Goal: Task Accomplishment & Management: Complete application form

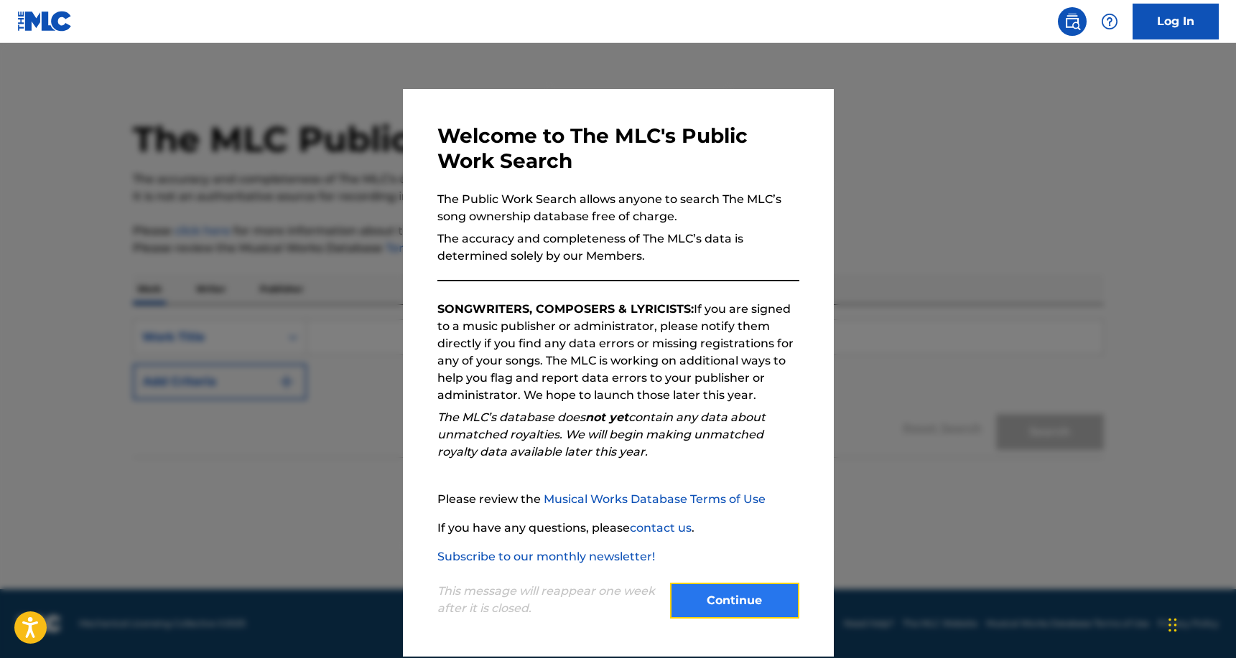
click at [741, 607] on button "Continue" at bounding box center [734, 601] width 129 height 36
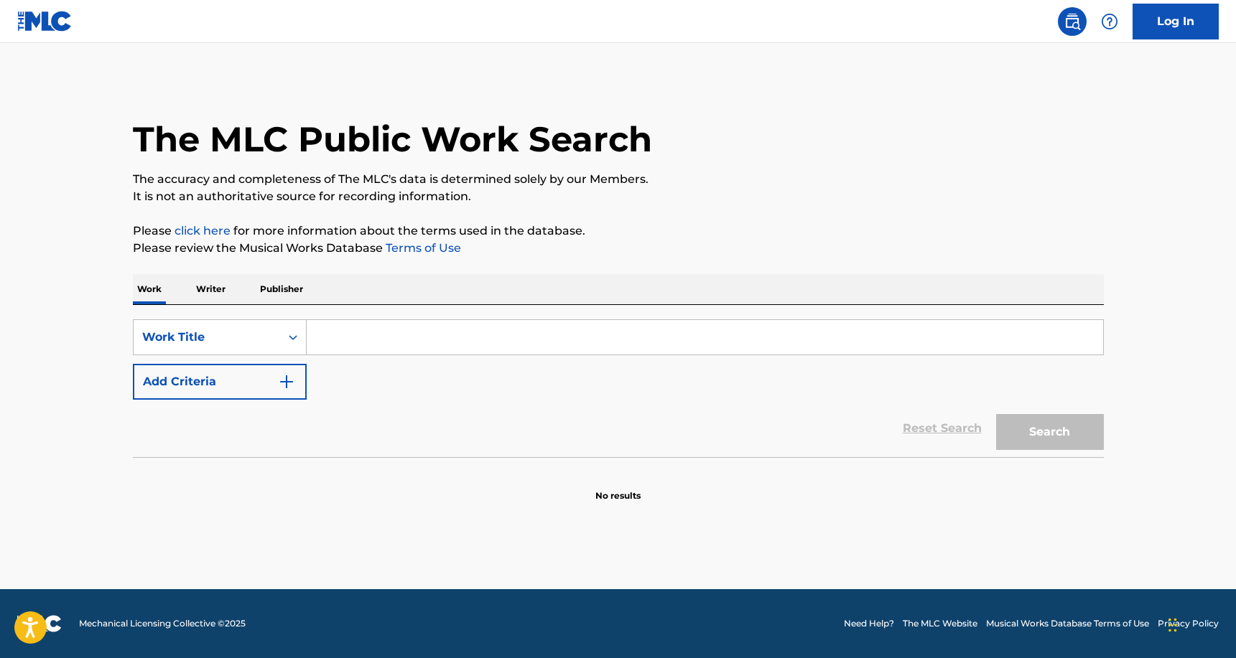
click at [358, 337] on input "Search Form" at bounding box center [705, 337] width 796 height 34
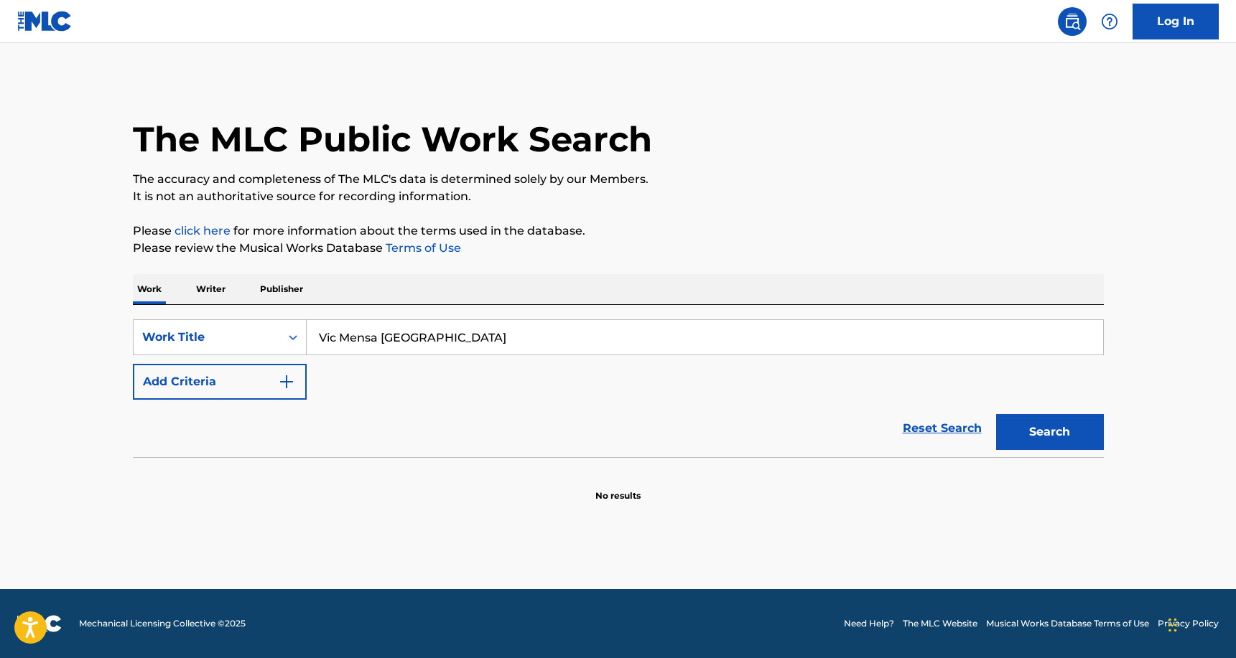
click at [996, 414] on button "Search" at bounding box center [1050, 432] width 108 height 36
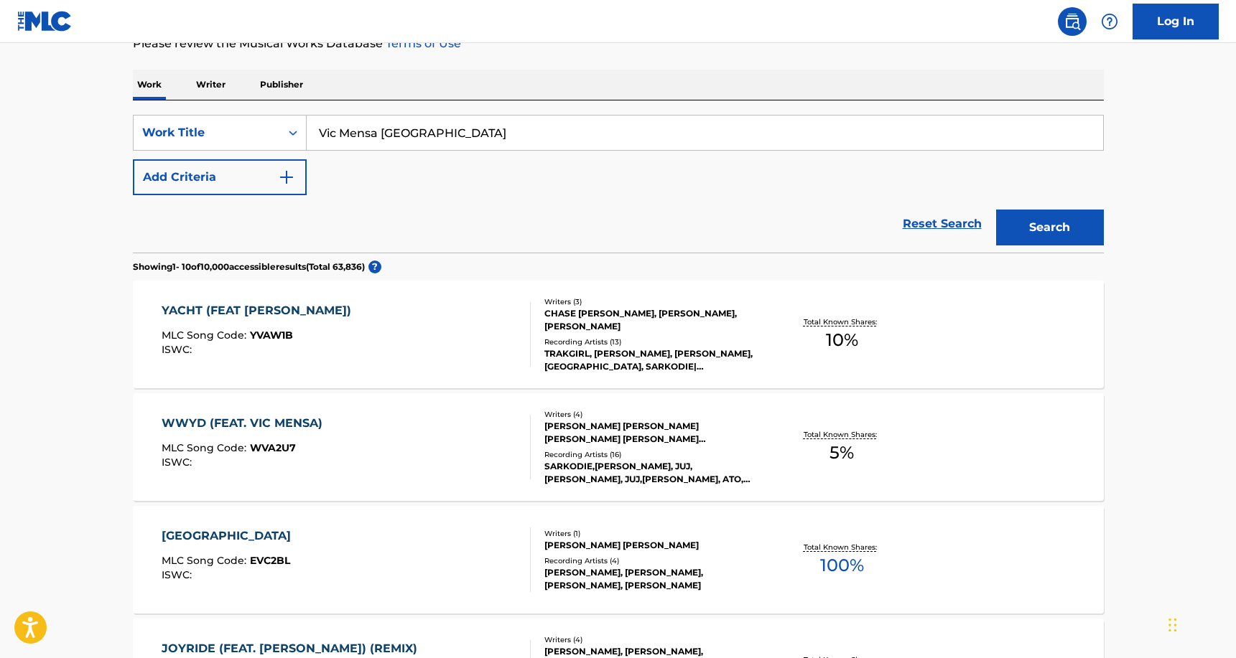
scroll to position [195, 0]
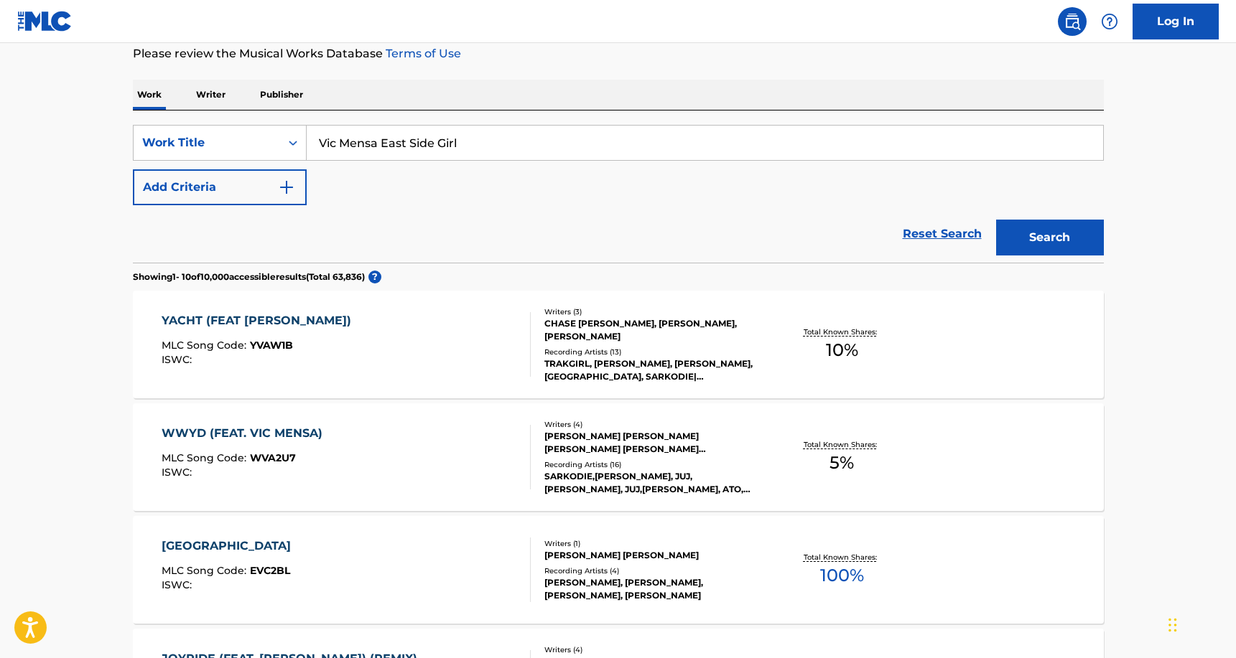
click at [996, 220] on button "Search" at bounding box center [1050, 238] width 108 height 36
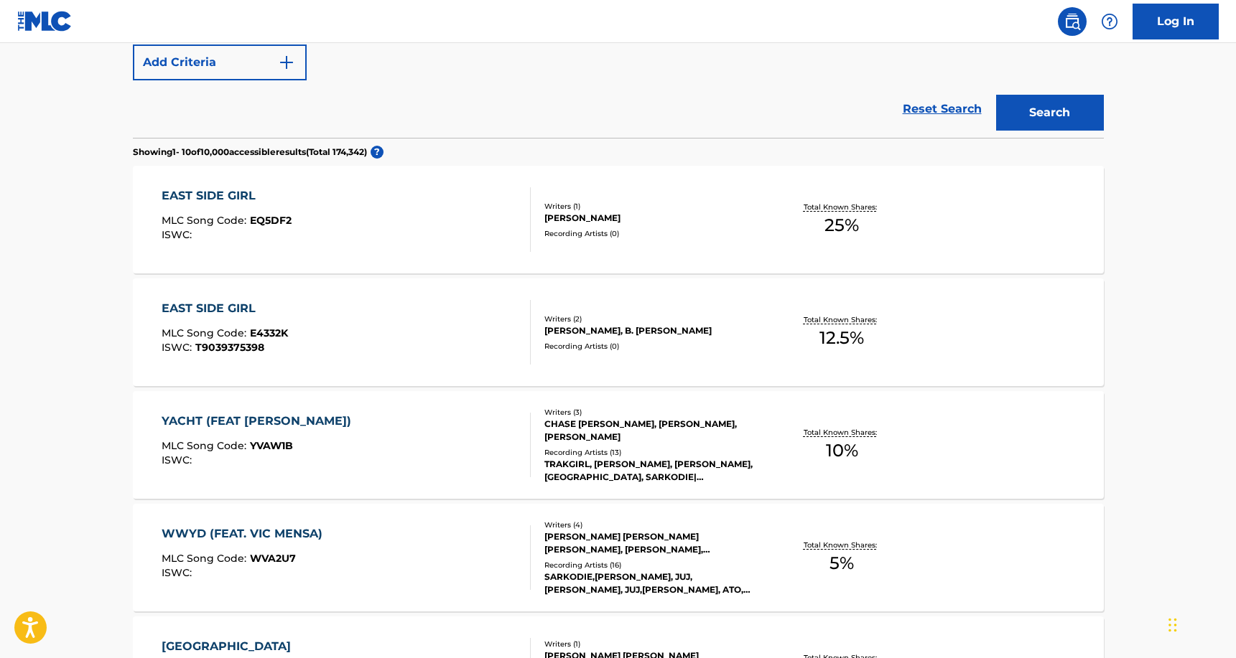
scroll to position [0, 0]
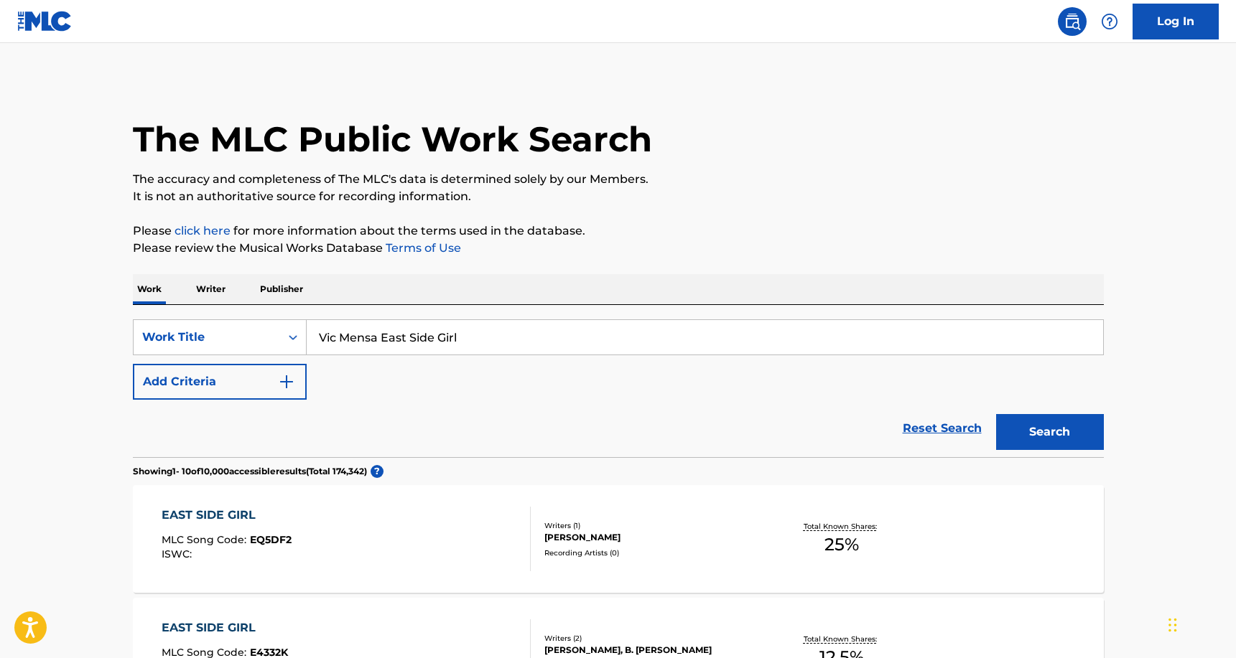
click at [456, 329] on input "Vic Mensa East Side Girl" at bounding box center [705, 337] width 796 height 34
click at [996, 414] on button "Search" at bounding box center [1050, 432] width 108 height 36
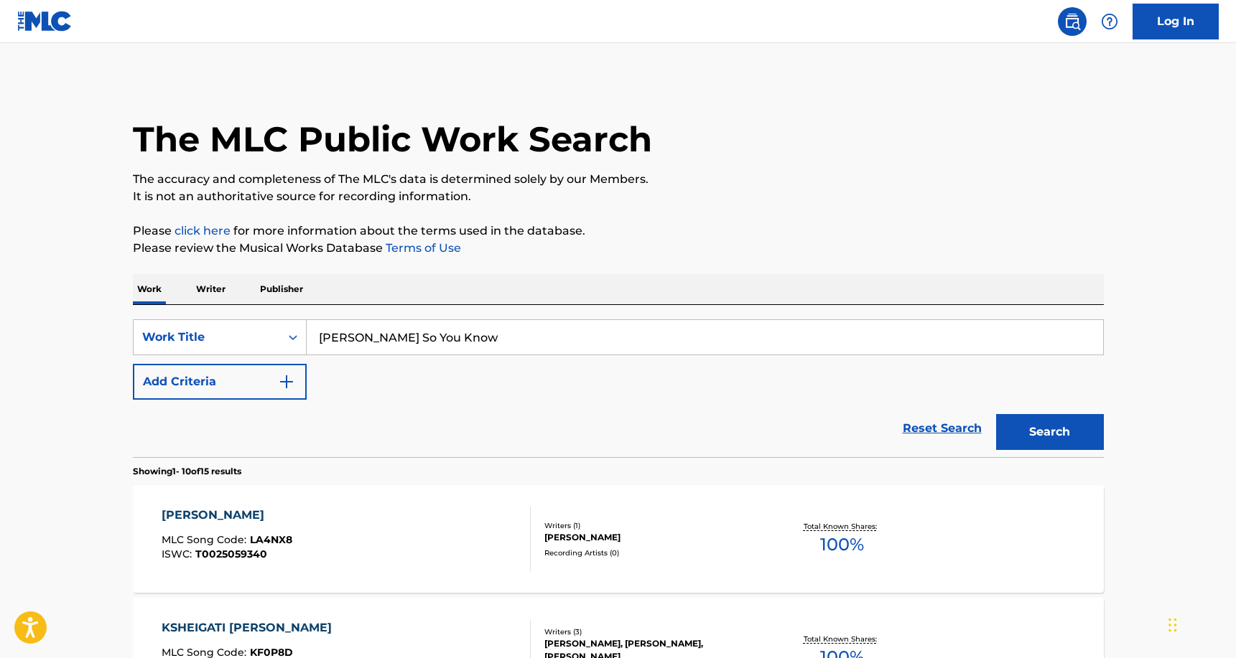
click at [996, 414] on button "Search" at bounding box center [1050, 432] width 108 height 36
click at [460, 337] on input "Lekan So You Know" at bounding box center [705, 337] width 796 height 34
click at [996, 414] on button "Search" at bounding box center [1050, 432] width 108 height 36
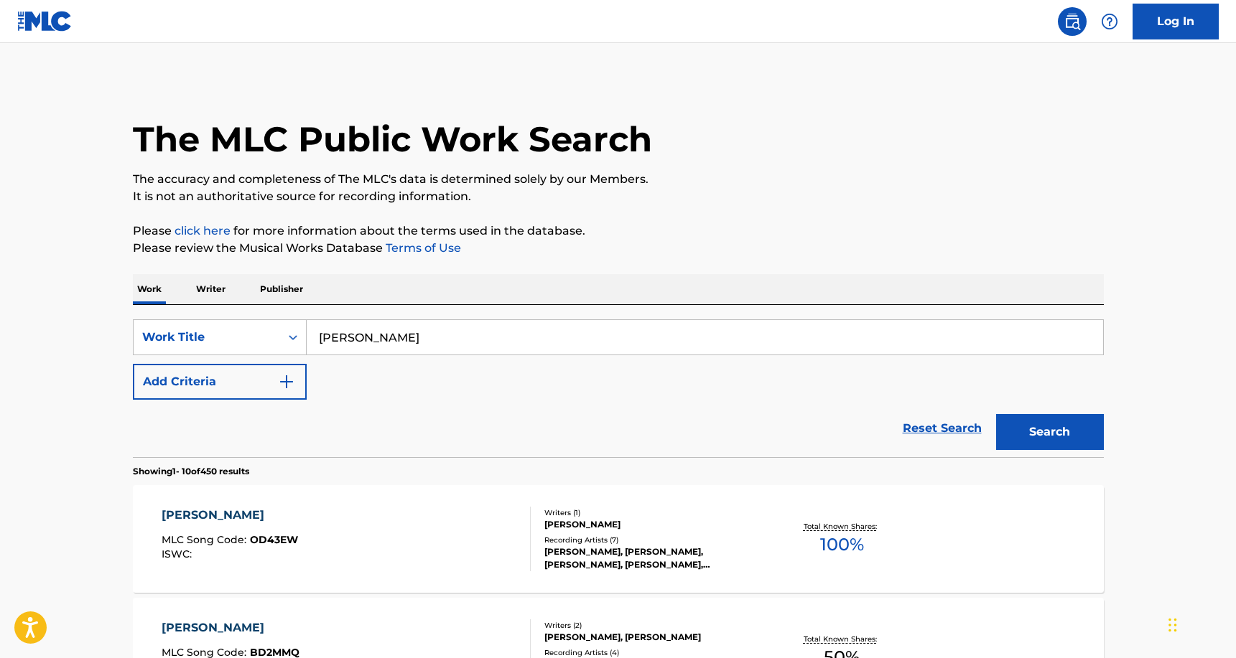
click at [474, 342] on input "Ernest Osei Bonsu" at bounding box center [705, 337] width 796 height 34
type input "Ernest Osei Bonsu JR"
click at [996, 414] on button "Search" at bounding box center [1050, 432] width 108 height 36
click at [1166, 19] on link "Log In" at bounding box center [1175, 22] width 86 height 36
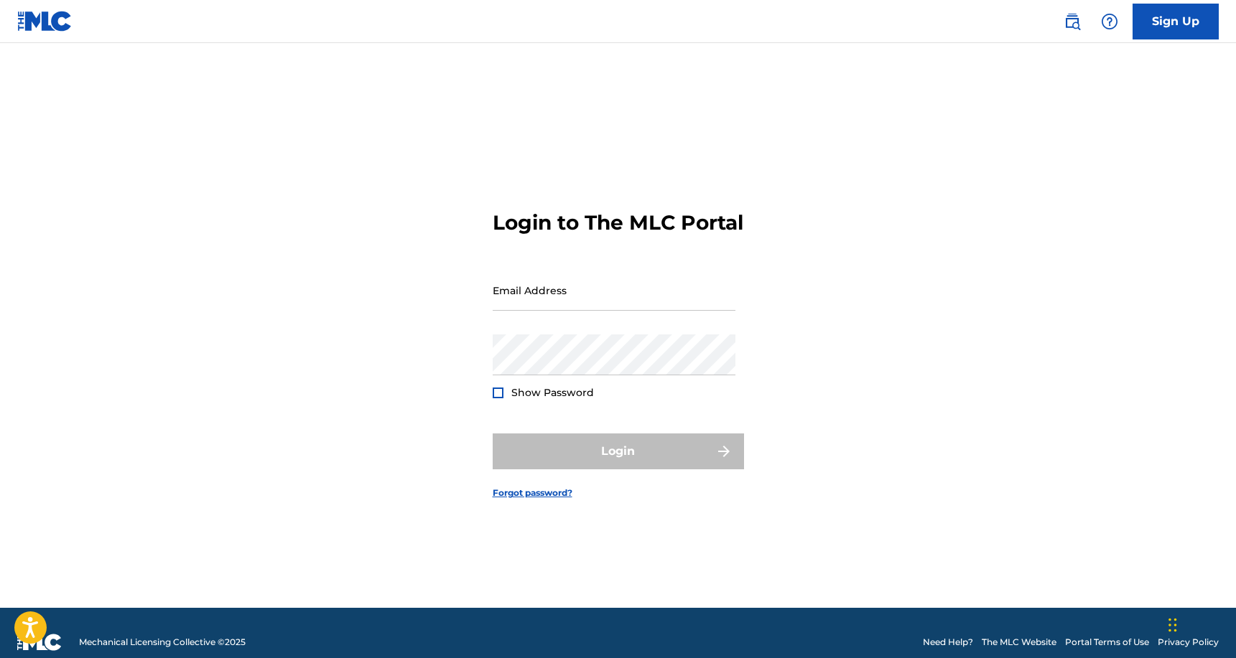
click at [52, 30] on img at bounding box center [44, 21] width 55 height 21
click at [45, 28] on img at bounding box center [44, 21] width 55 height 21
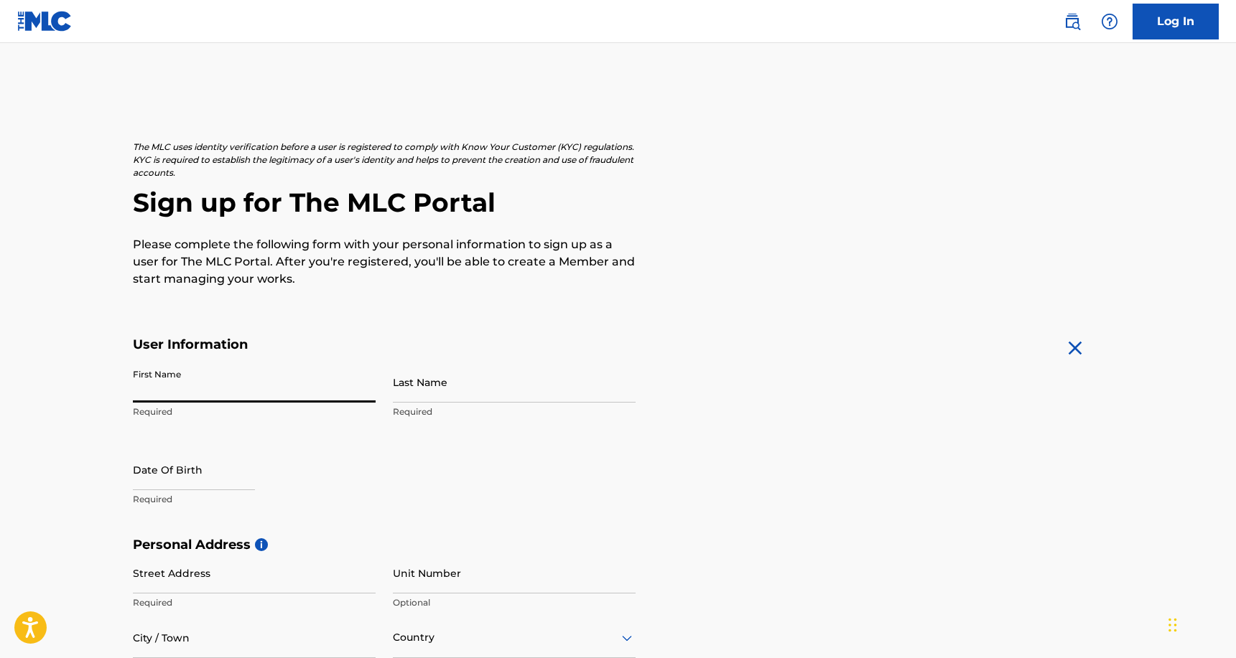
click at [241, 386] on input "First Name" at bounding box center [254, 382] width 243 height 41
type input "[PERSON_NAME]"
type input "[STREET_ADDRESS]"
type input "apt 201"
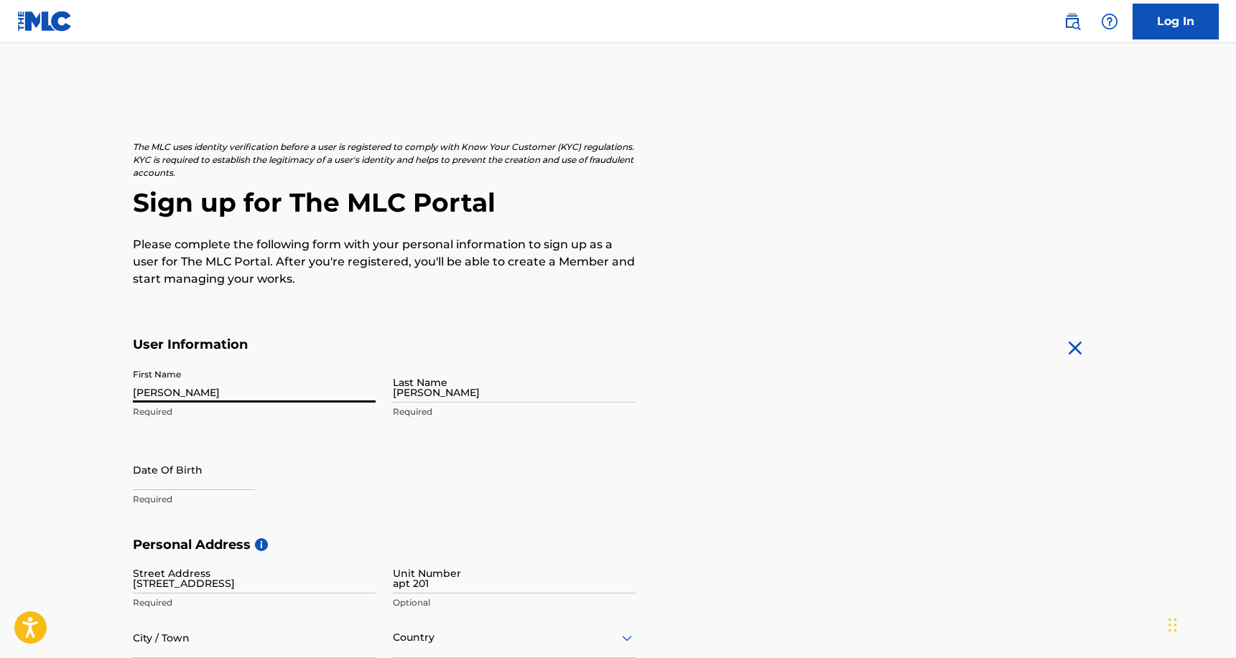
type input "Columbus"
type input "[GEOGRAPHIC_DATA]"
type input "[US_STATE]"
type input "43215"
type input "1"
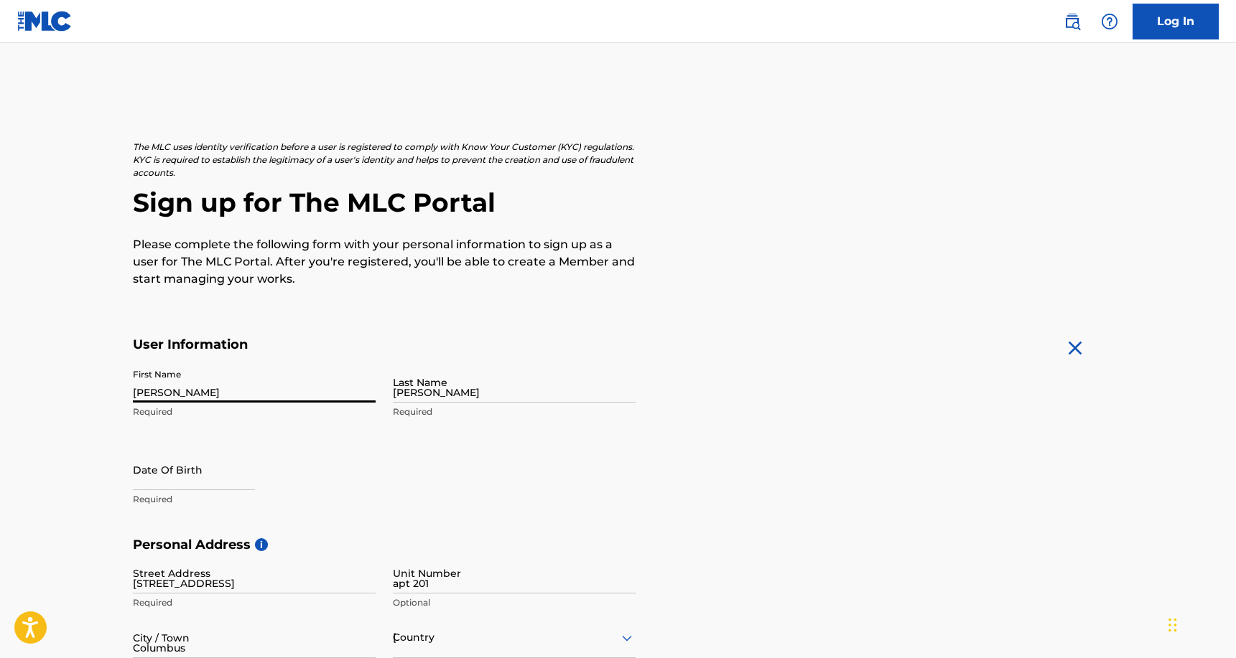
type input "614"
type input "5987029"
type input "[EMAIL_ADDRESS][DOMAIN_NAME]"
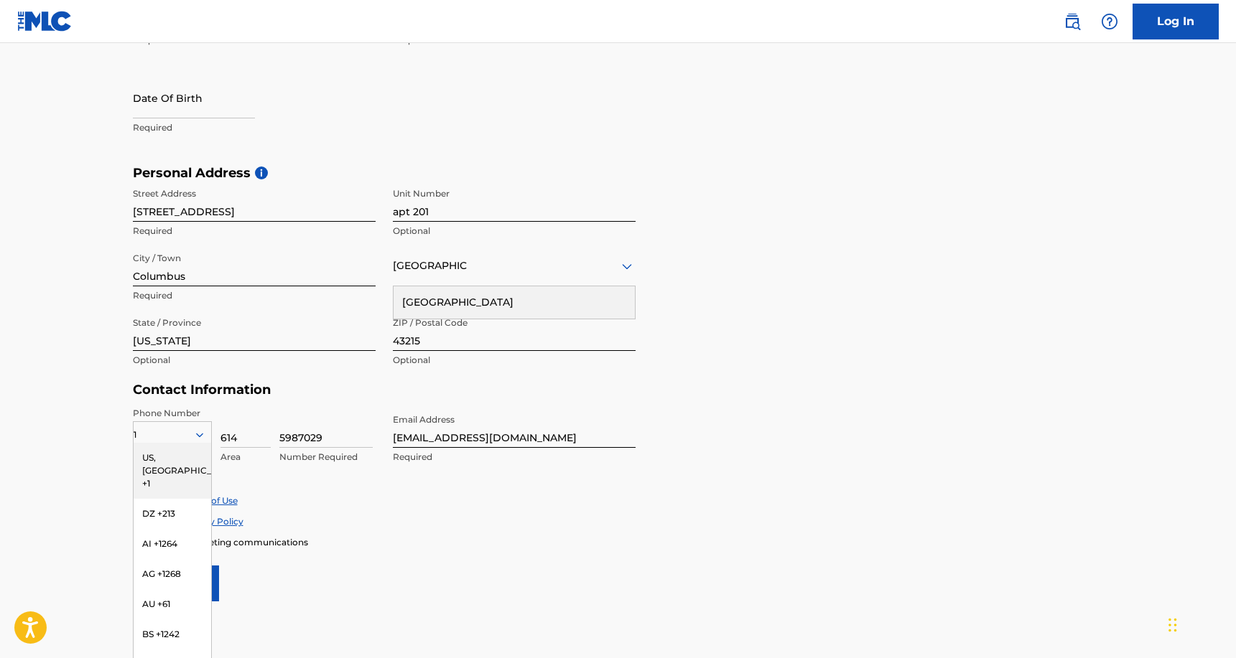
click at [169, 461] on div "US, [GEOGRAPHIC_DATA] +1" at bounding box center [173, 471] width 78 height 56
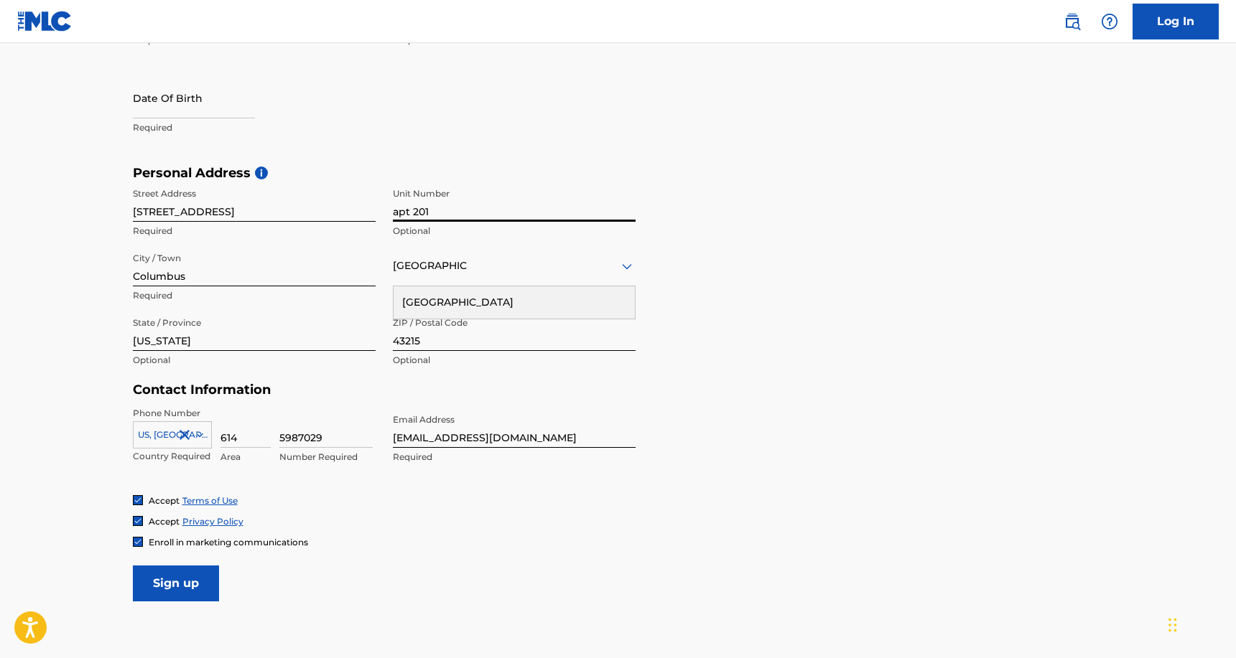
click at [437, 213] on input "apt 201" at bounding box center [514, 201] width 243 height 41
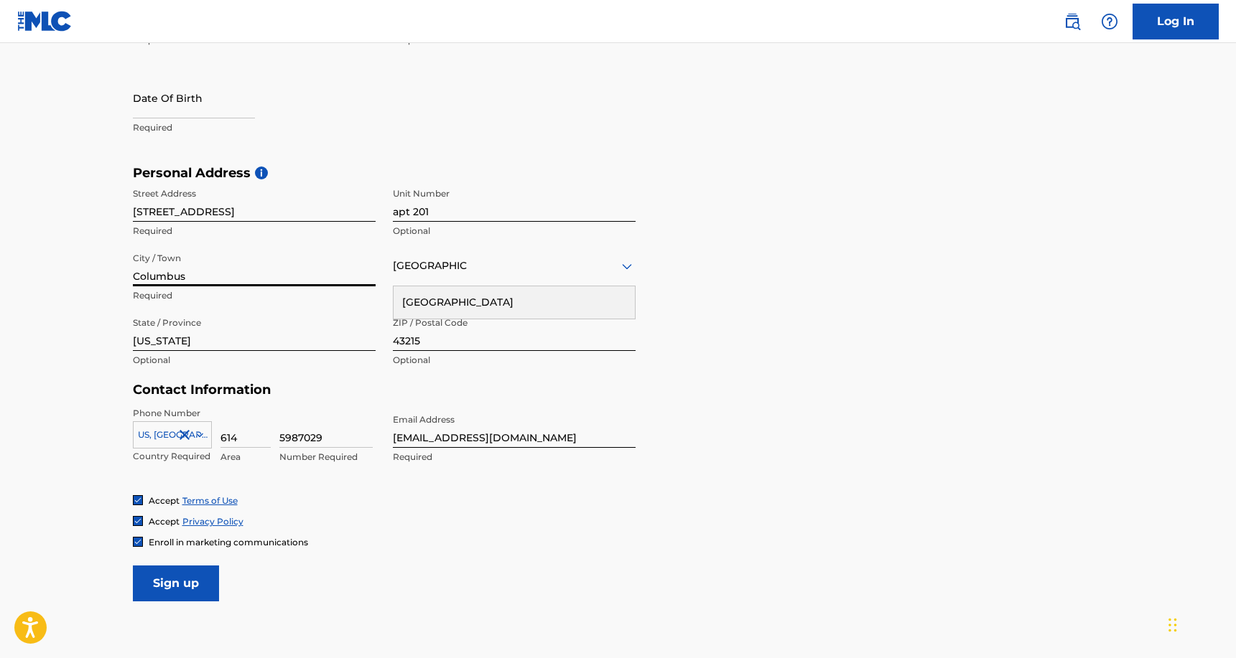
click at [307, 259] on input "Columbus" at bounding box center [254, 266] width 243 height 41
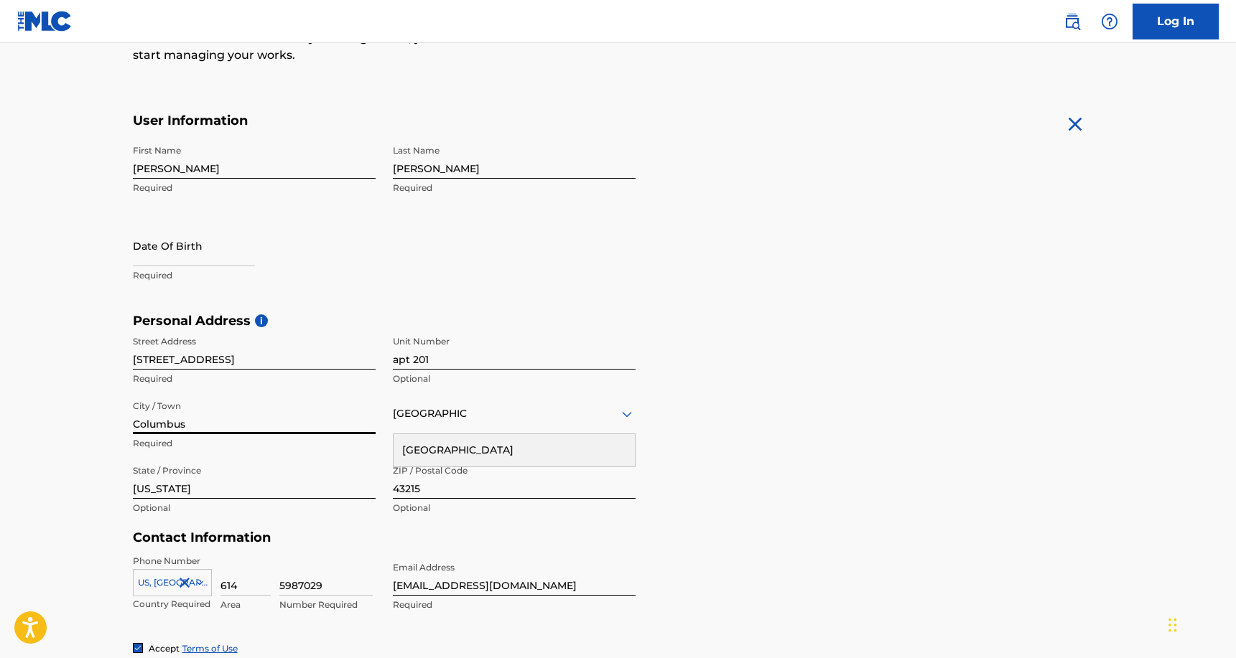
scroll to position [205, 0]
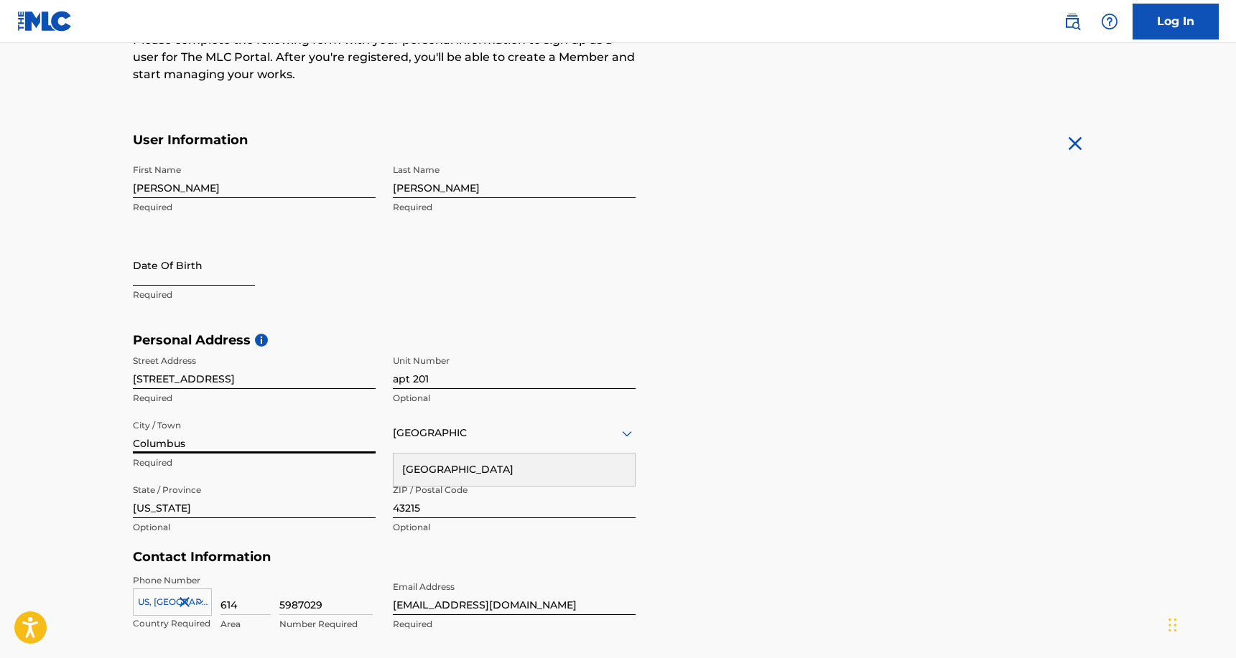
select select "8"
select select "2025"
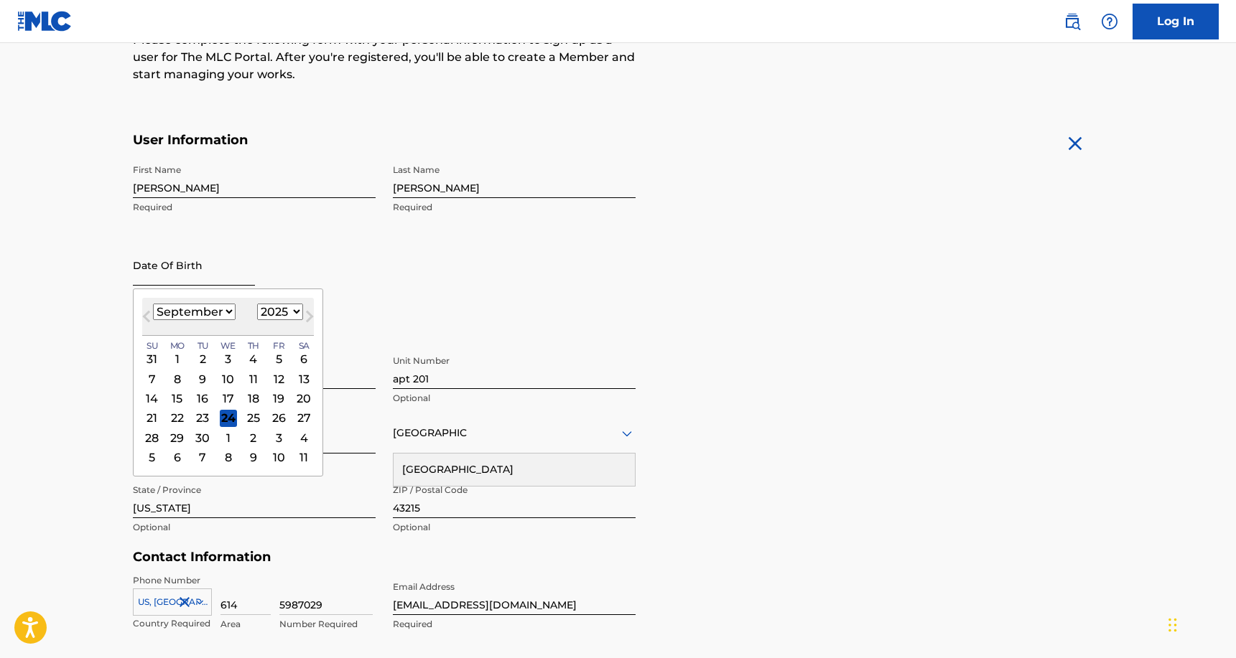
click at [203, 273] on input "text" at bounding box center [194, 265] width 122 height 41
click at [212, 307] on select "January February March April May June July August September October November De…" at bounding box center [194, 312] width 83 height 17
select select "11"
click at [153, 304] on select "January February March April May June July August September October November De…" at bounding box center [194, 312] width 83 height 17
click at [252, 378] on div "11" at bounding box center [252, 379] width 17 height 17
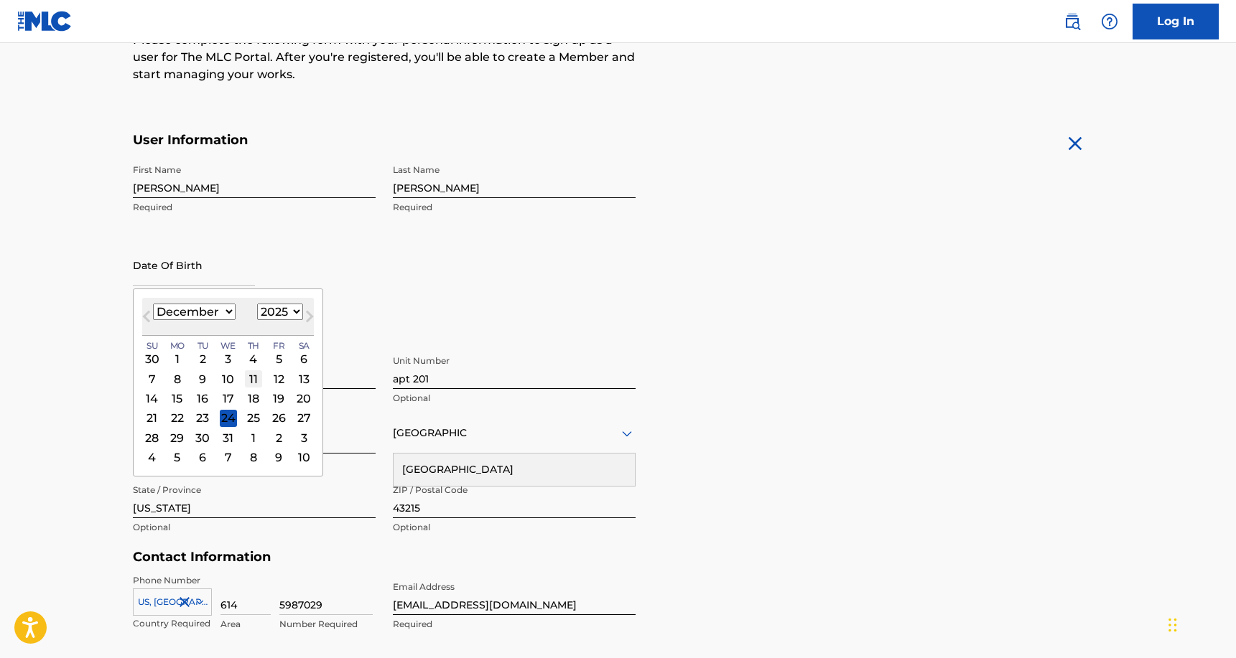
type input "[DATE]"
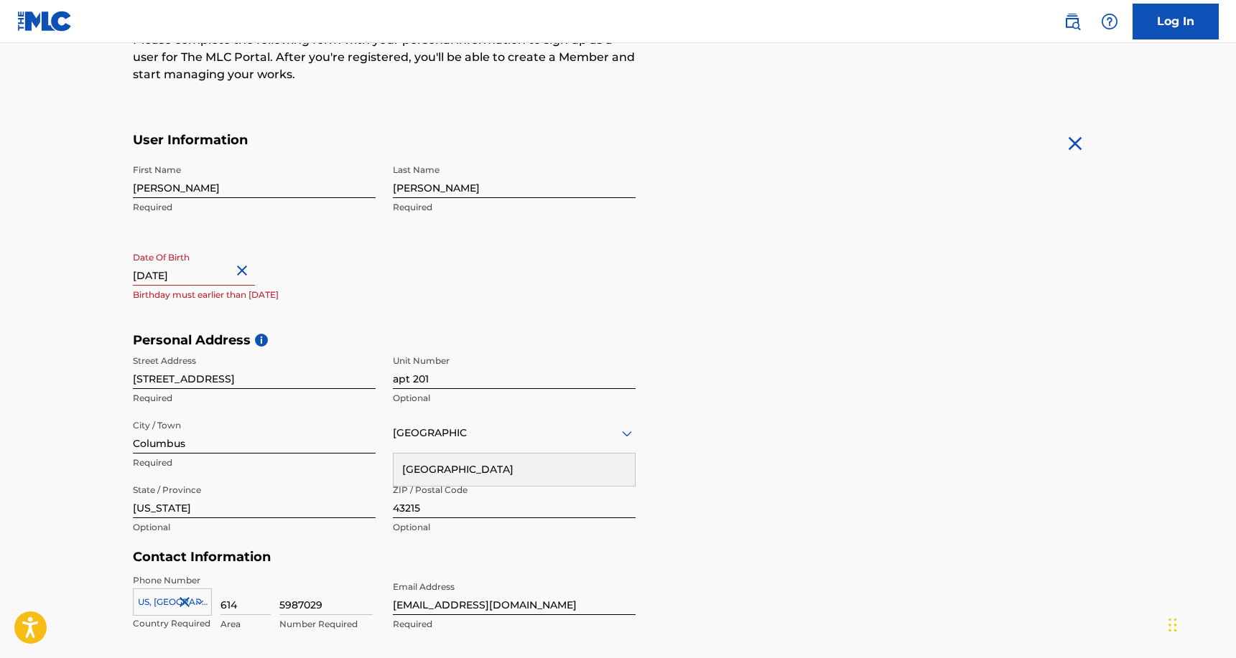
click at [215, 274] on input "[DATE]" at bounding box center [194, 265] width 122 height 41
select select "11"
select select "2025"
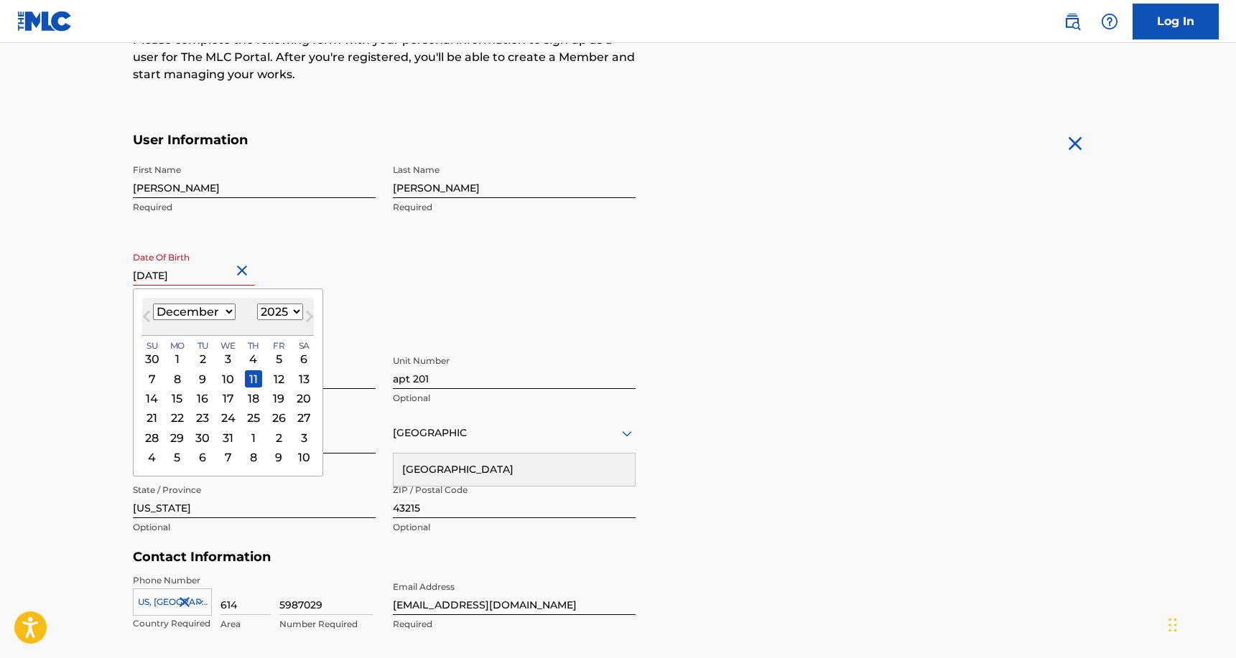
click at [224, 276] on input "[DATE]" at bounding box center [194, 265] width 122 height 41
type input "[DATE]"
select select "1996"
type input "[DATE]"
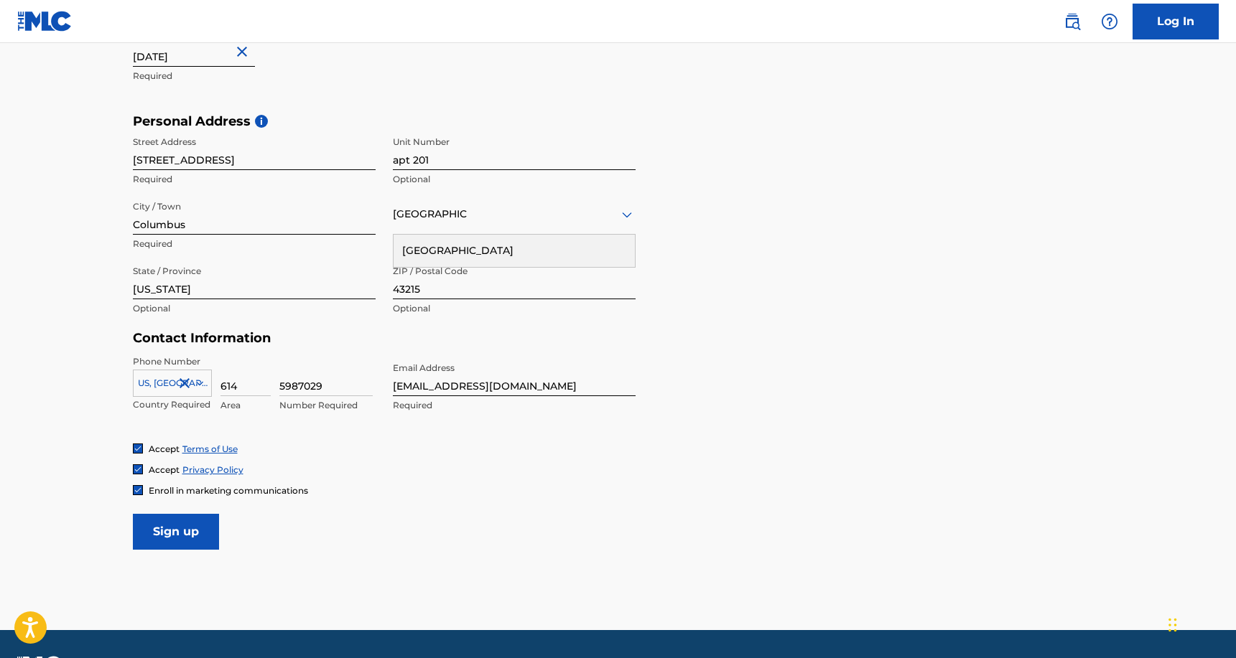
scroll to position [429, 0]
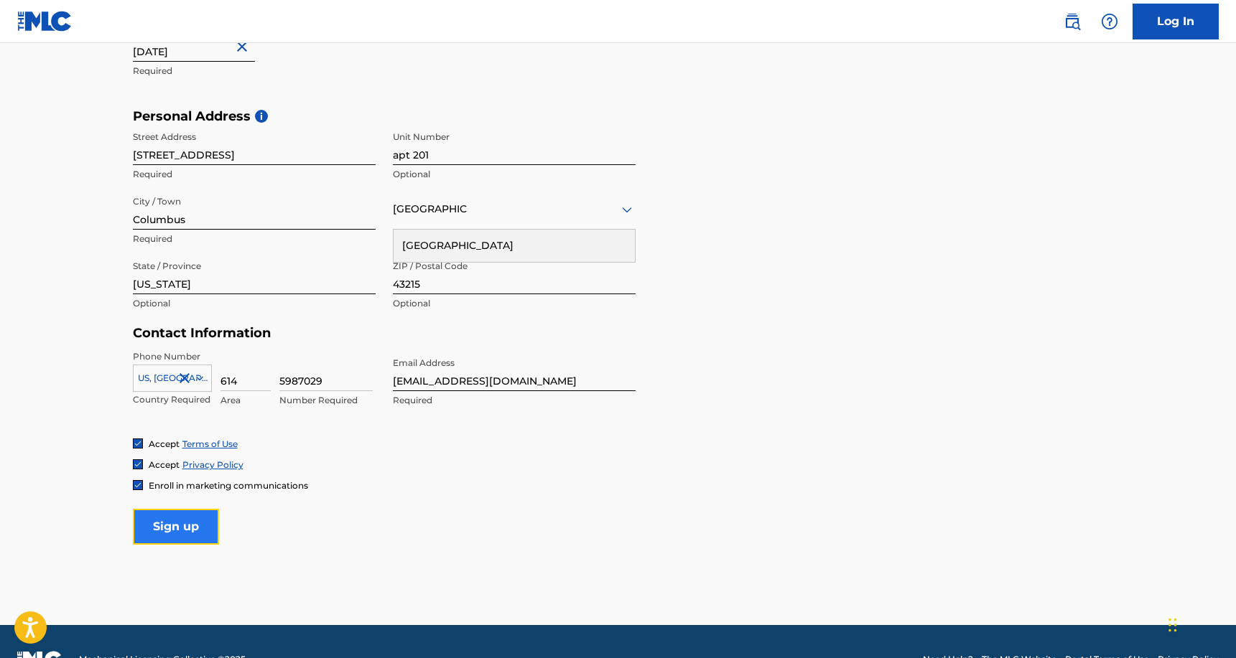
click at [173, 516] on input "Sign up" at bounding box center [176, 527] width 86 height 36
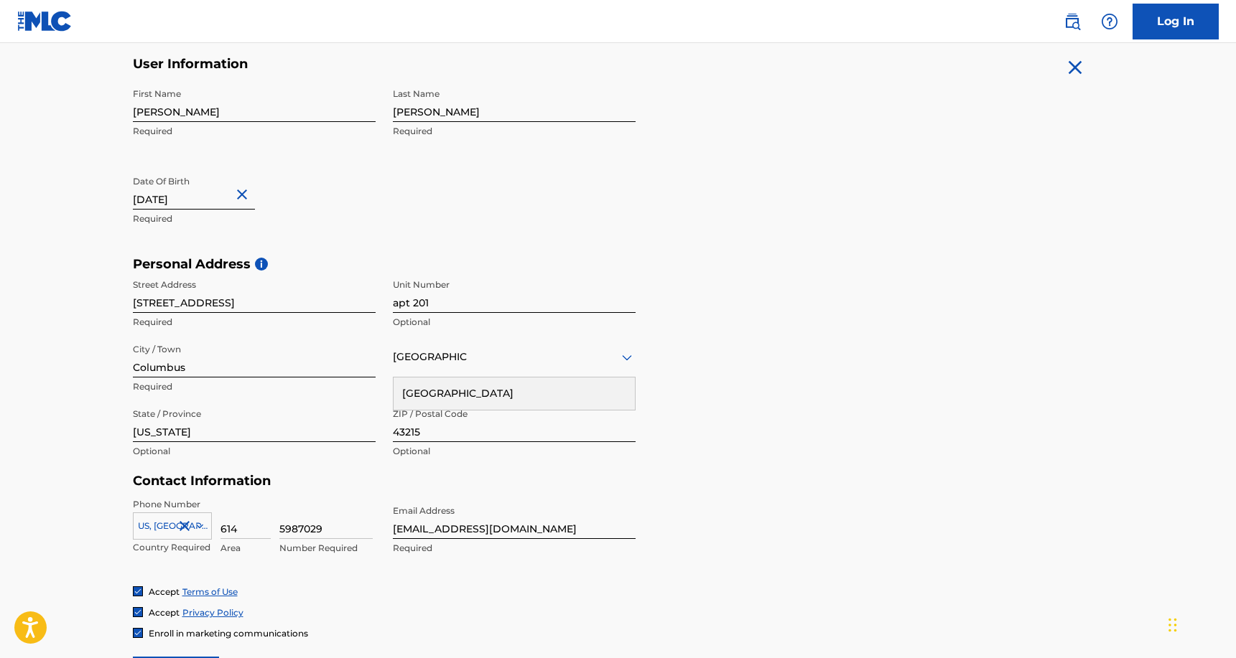
scroll to position [464, 0]
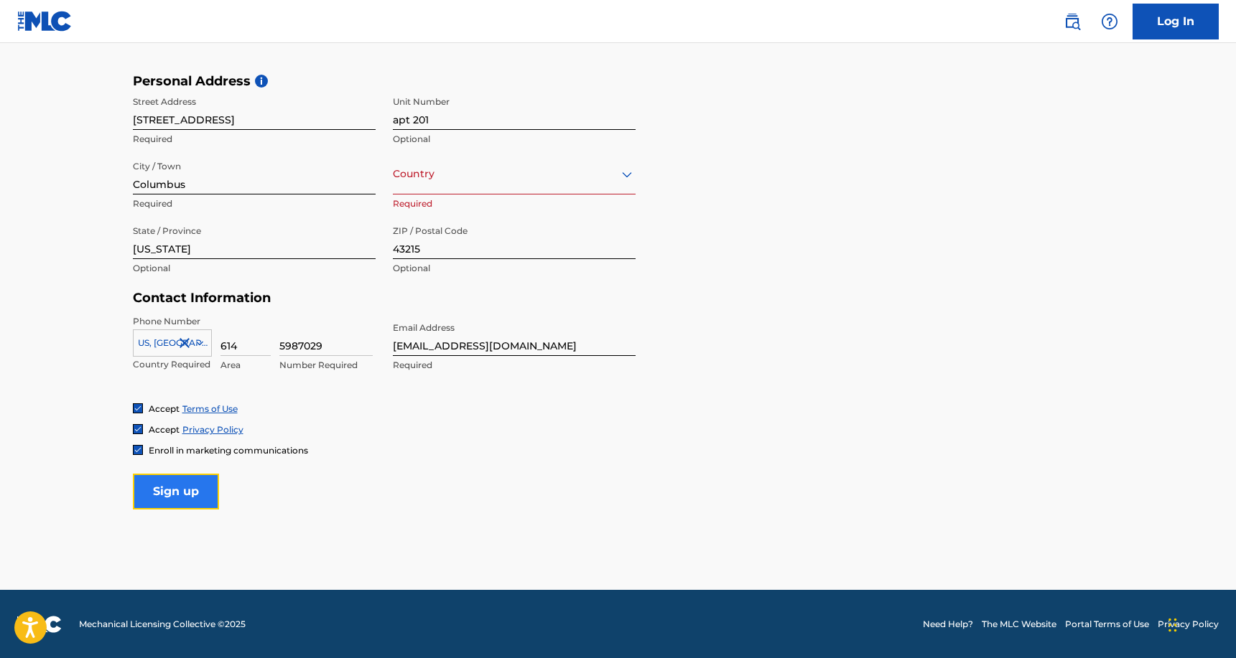
click at [190, 482] on input "Sign up" at bounding box center [176, 492] width 86 height 36
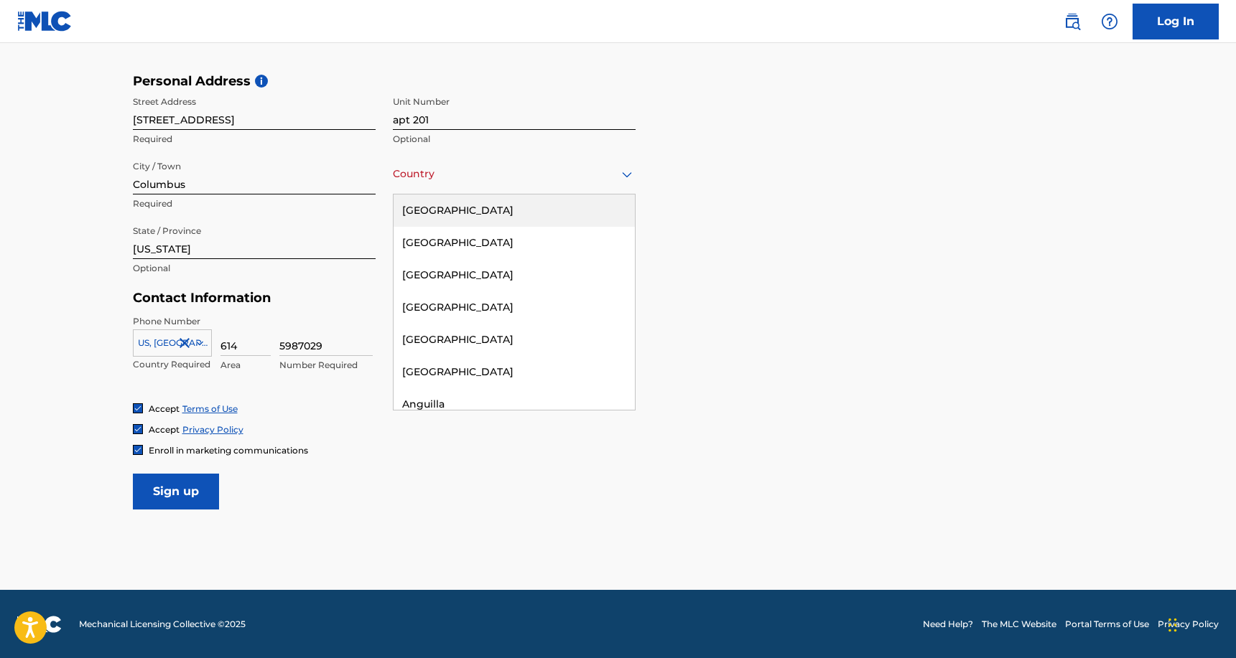
click at [465, 188] on div "Country" at bounding box center [514, 174] width 243 height 41
click at [457, 211] on div "[GEOGRAPHIC_DATA]" at bounding box center [514, 211] width 241 height 32
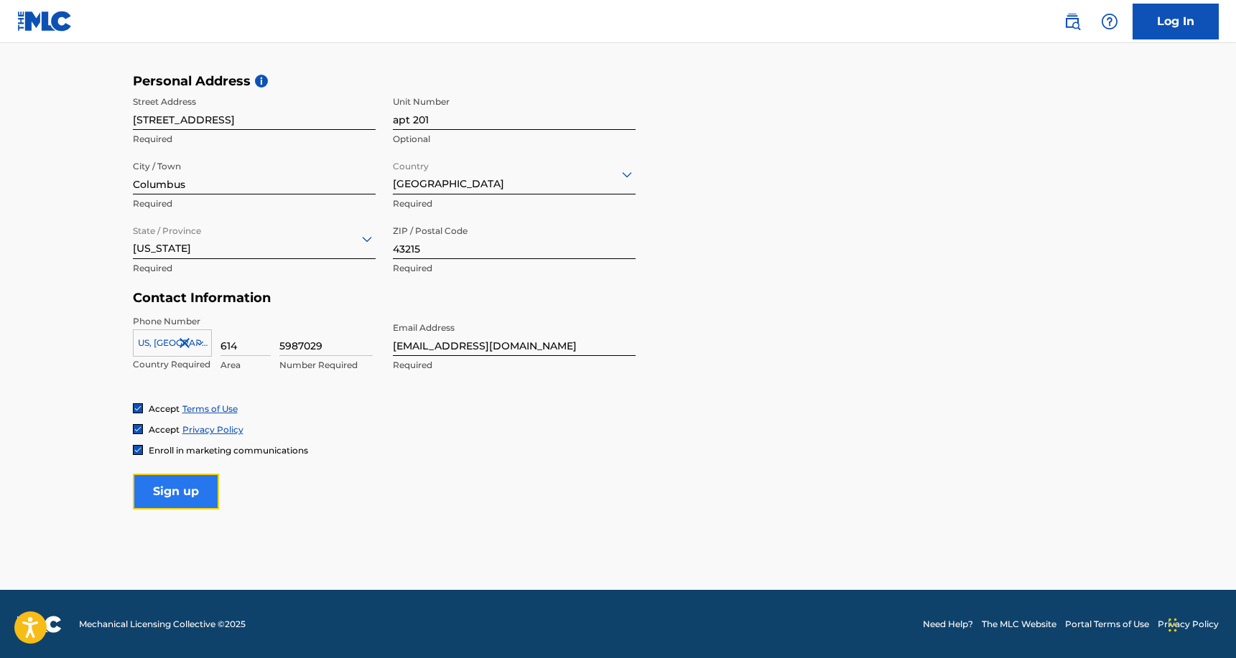
click at [169, 501] on input "Sign up" at bounding box center [176, 492] width 86 height 36
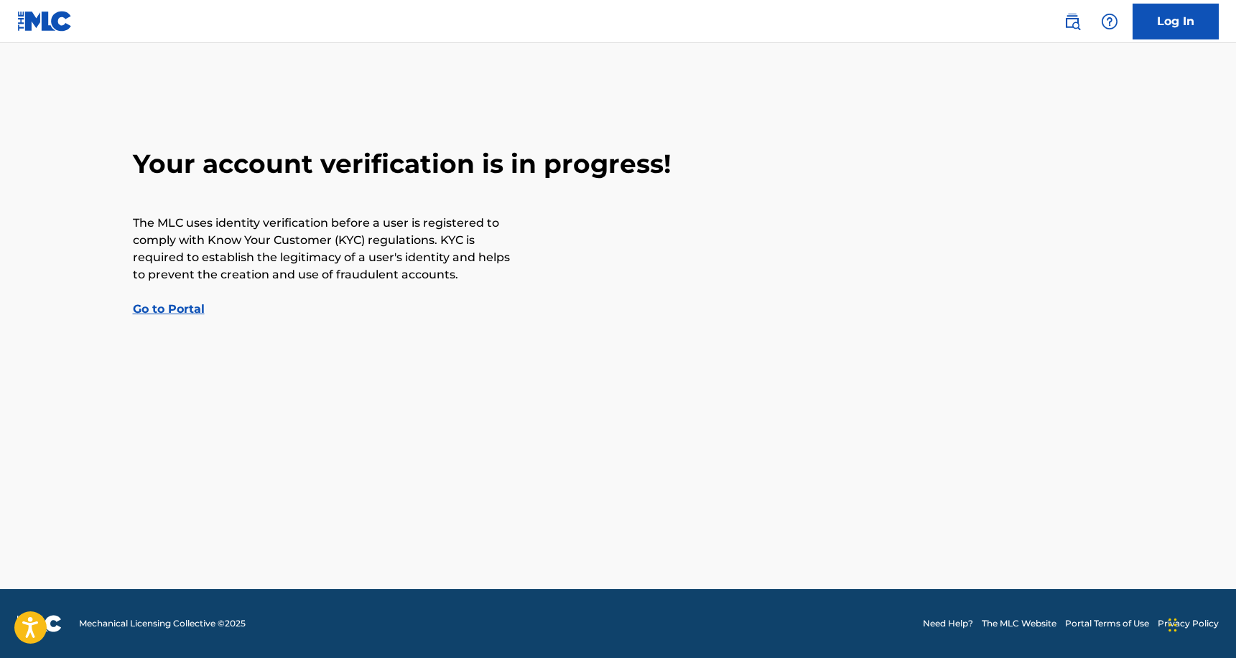
click at [177, 309] on link "Go to Portal" at bounding box center [169, 309] width 72 height 14
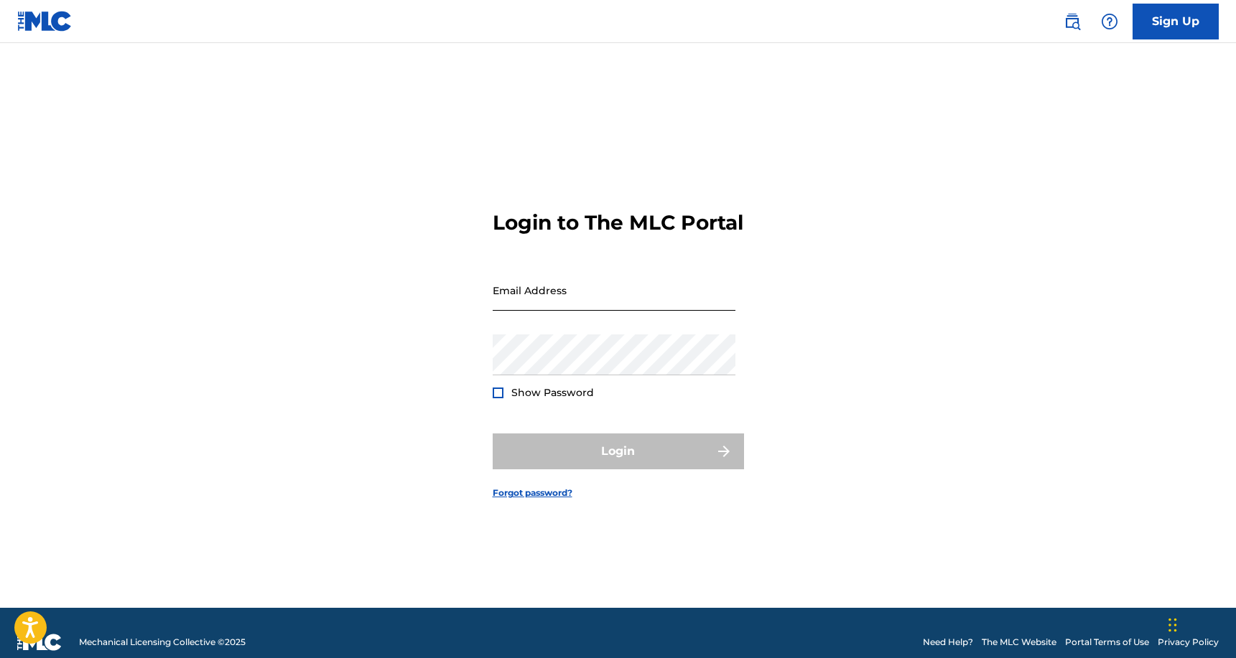
click at [510, 297] on input "Email Address" at bounding box center [614, 290] width 243 height 41
type input "[EMAIL_ADDRESS][DOMAIN_NAME]"
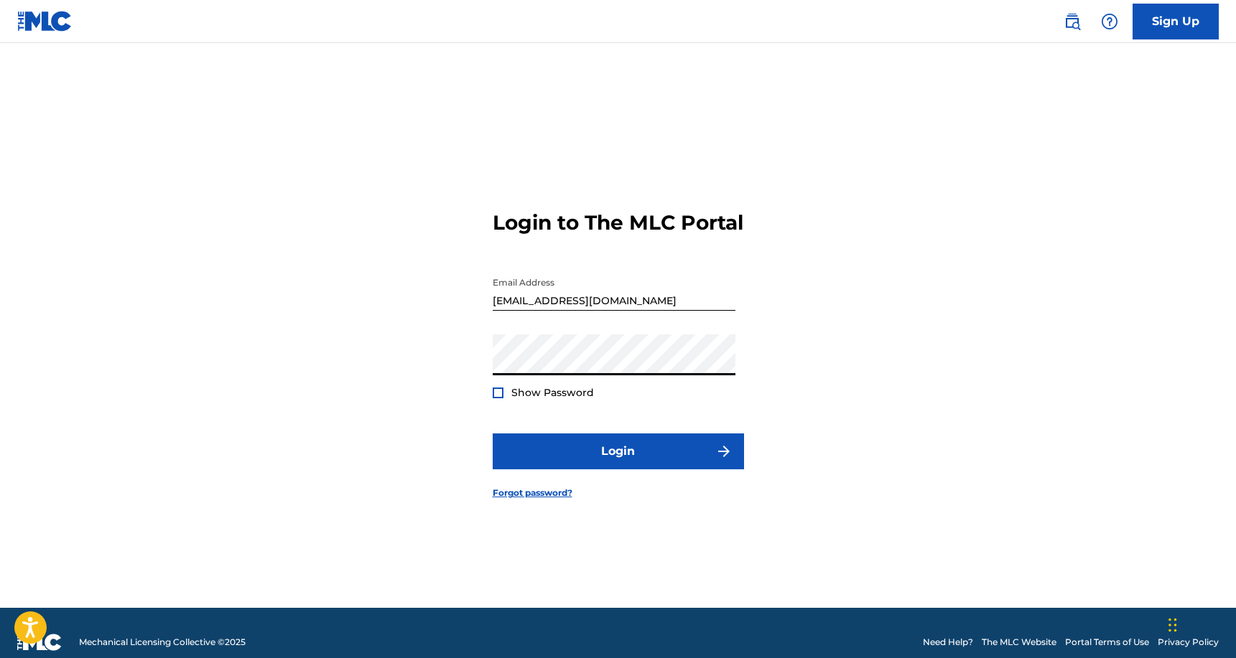
click at [571, 399] on span "Show Password" at bounding box center [552, 392] width 83 height 13
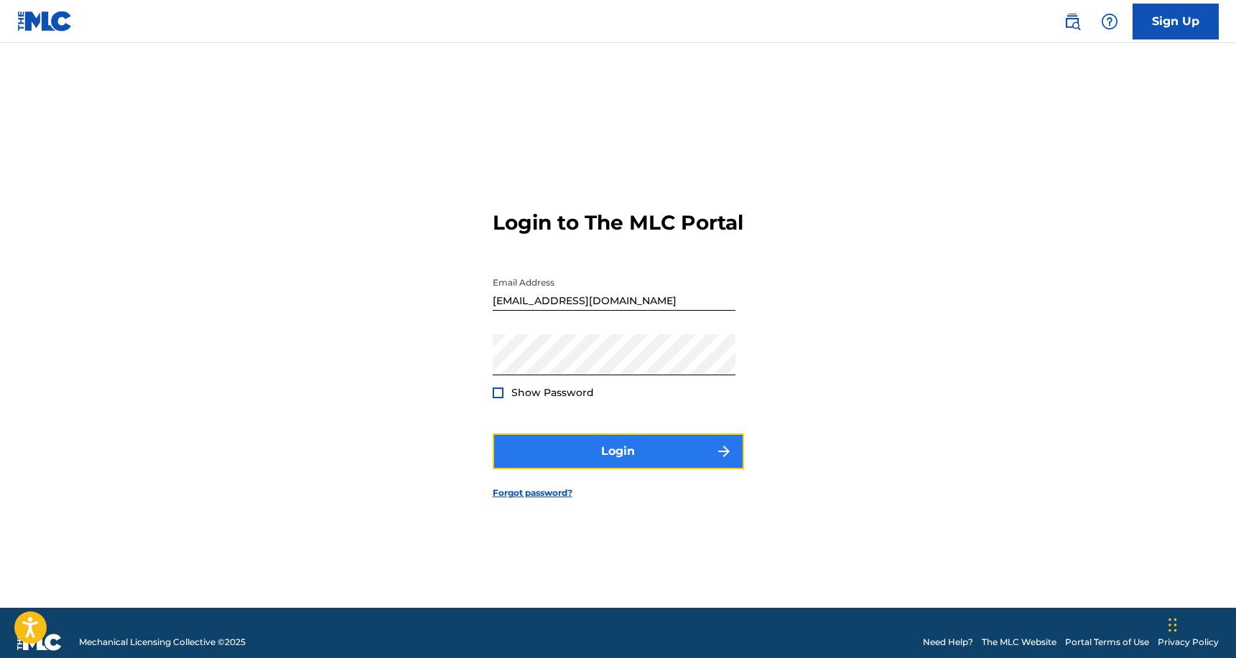
click at [574, 467] on button "Login" at bounding box center [618, 452] width 251 height 36
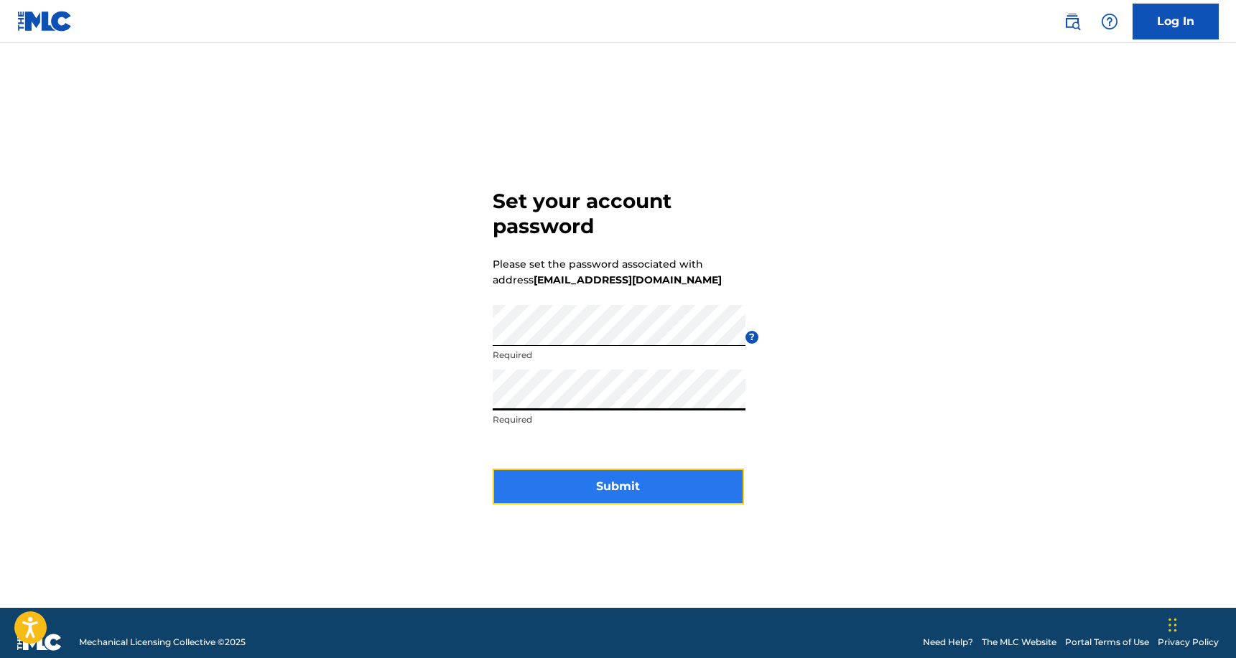
click at [584, 476] on button "Submit" at bounding box center [618, 487] width 251 height 36
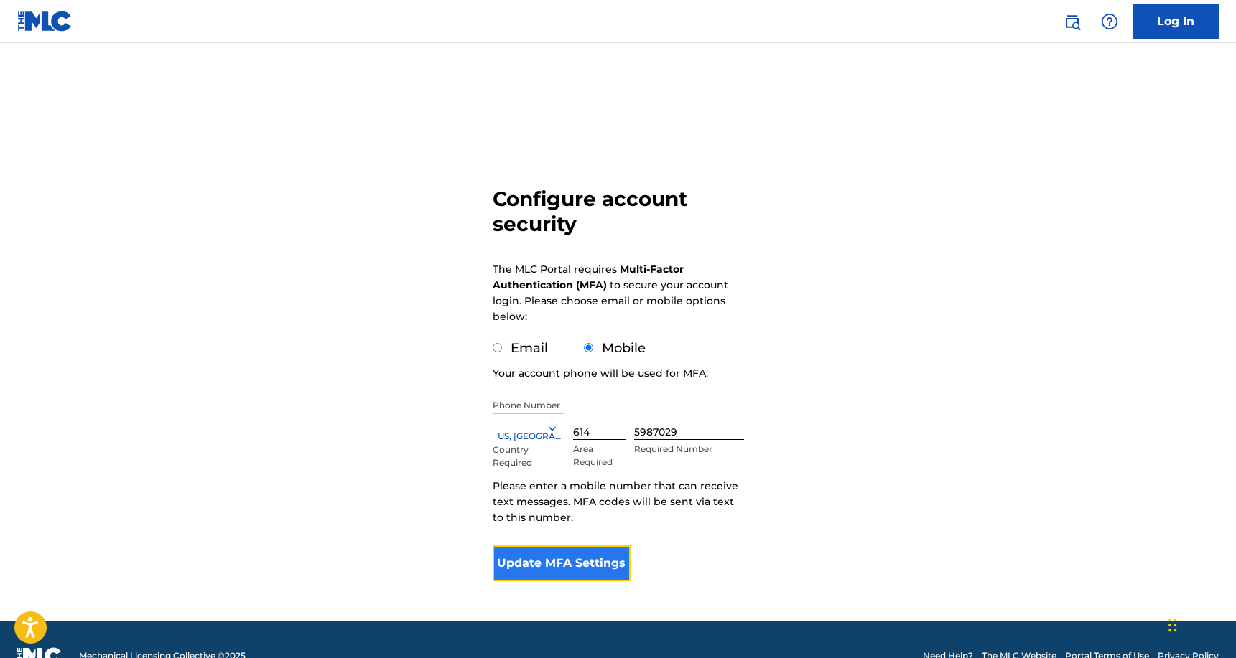
click at [584, 552] on button "Update MFA Settings" at bounding box center [562, 564] width 139 height 36
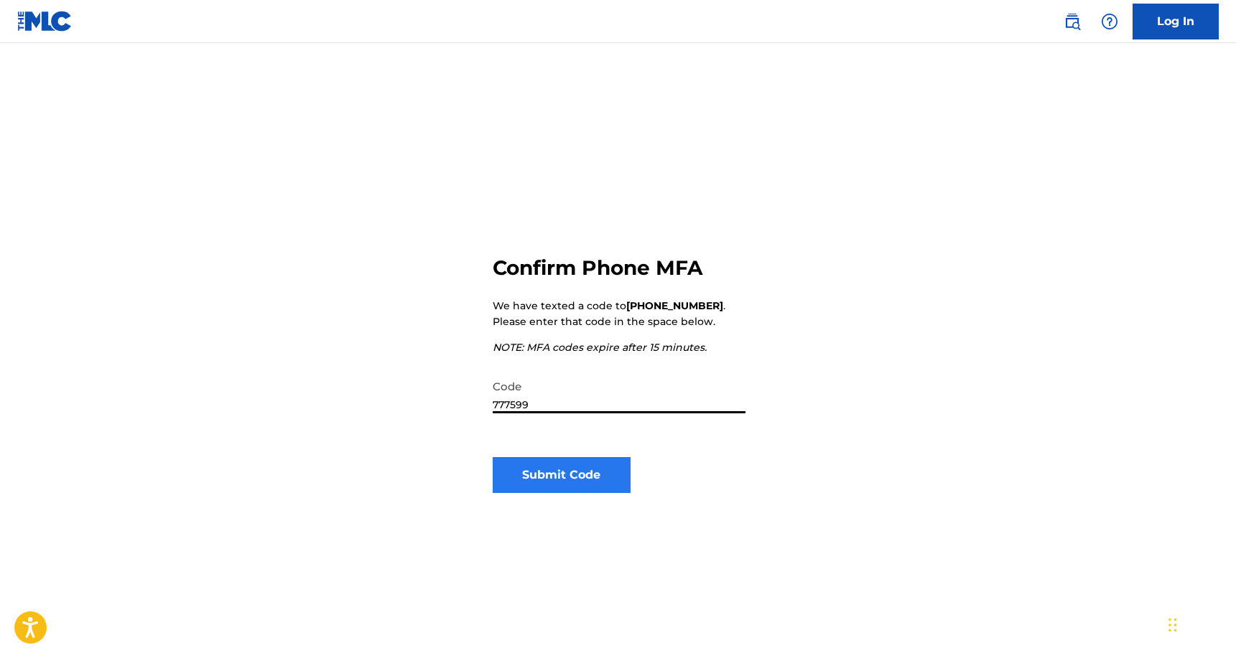
type input "777599"
click at [581, 484] on button "Submit Code" at bounding box center [562, 475] width 139 height 36
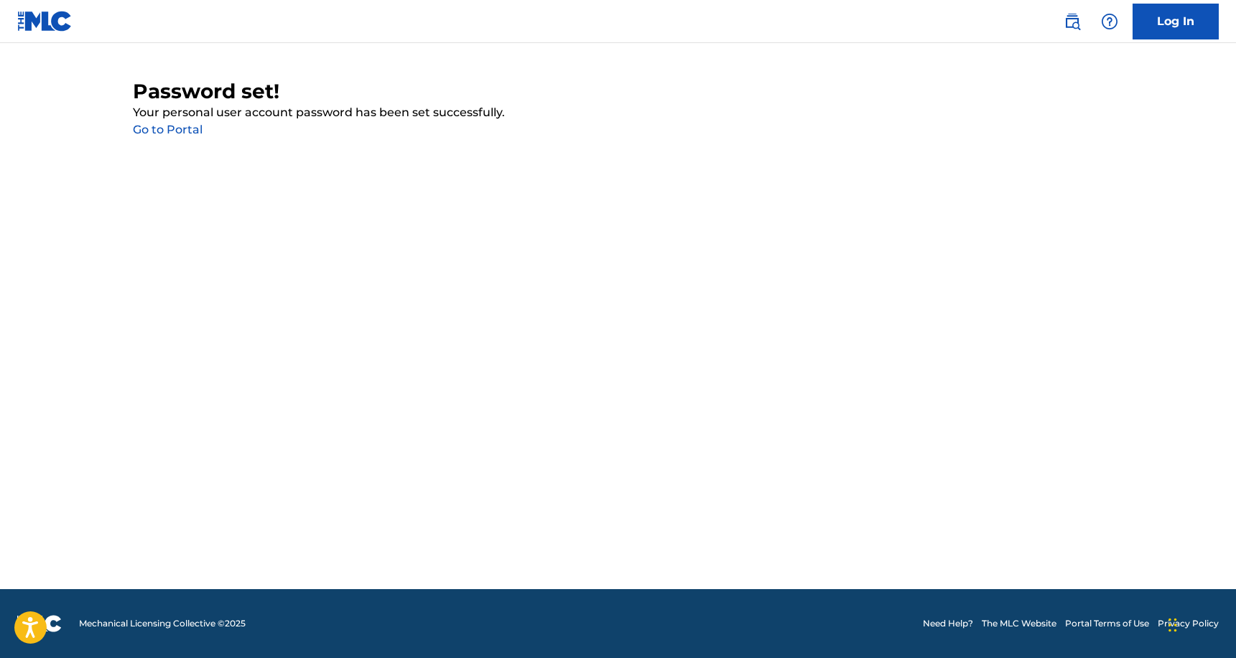
click at [174, 118] on p "Your personal user account password has been set successfully." at bounding box center [618, 112] width 971 height 17
click at [180, 134] on link "Go to Portal" at bounding box center [168, 130] width 70 height 14
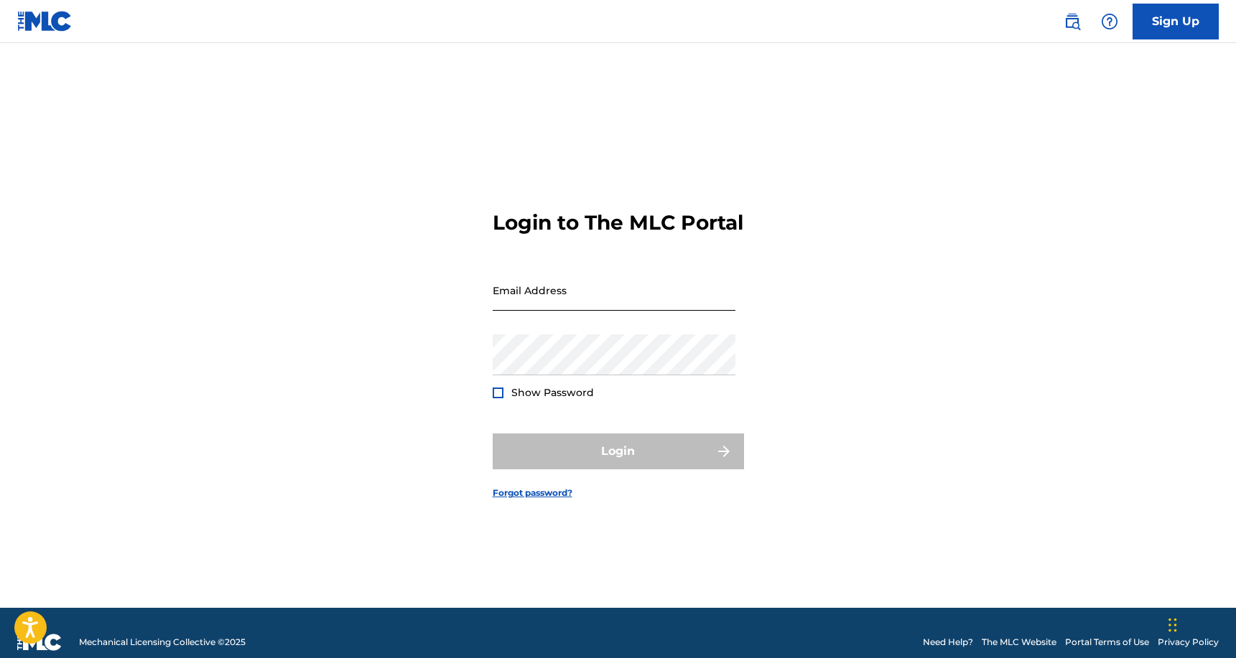
click at [610, 309] on input "Email Address" at bounding box center [614, 290] width 243 height 41
type input "[EMAIL_ADDRESS][DOMAIN_NAME]"
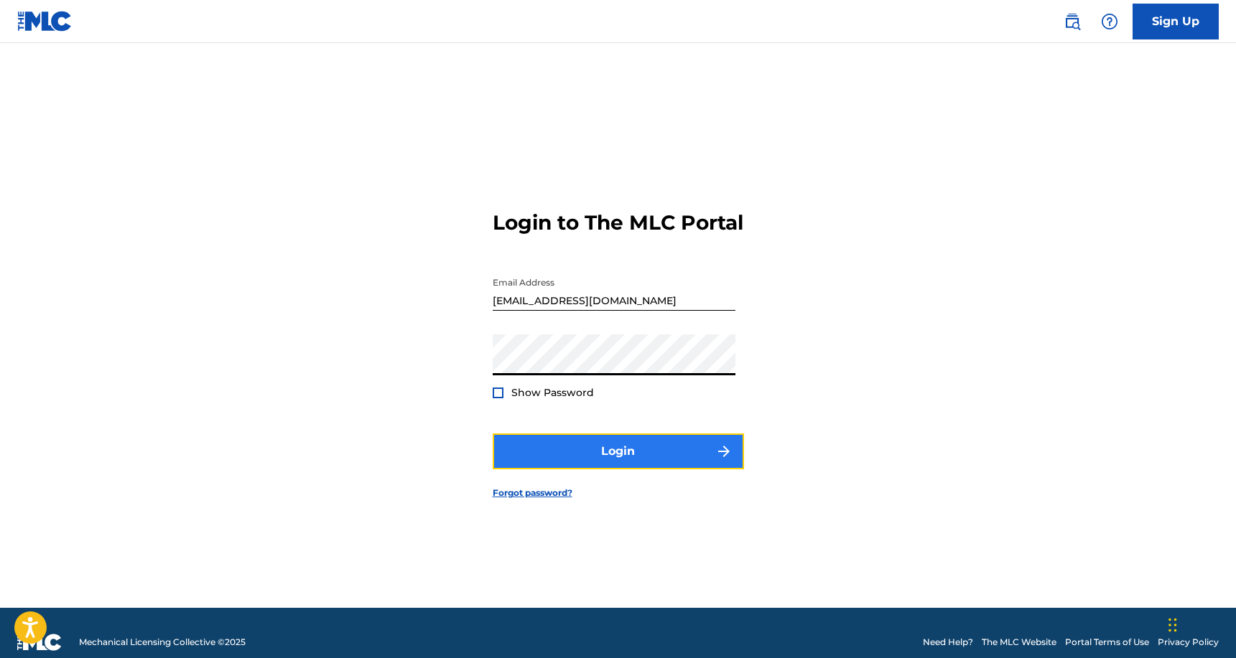
click at [597, 460] on button "Login" at bounding box center [618, 452] width 251 height 36
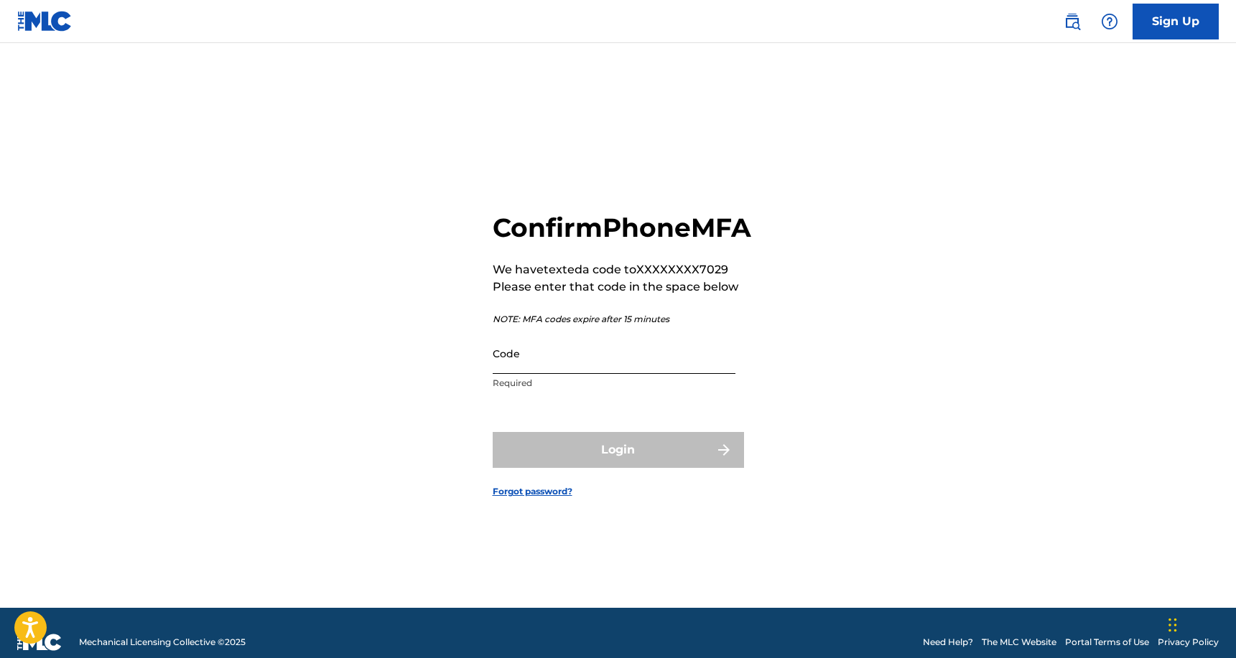
click at [582, 374] on input "Code" at bounding box center [614, 353] width 243 height 41
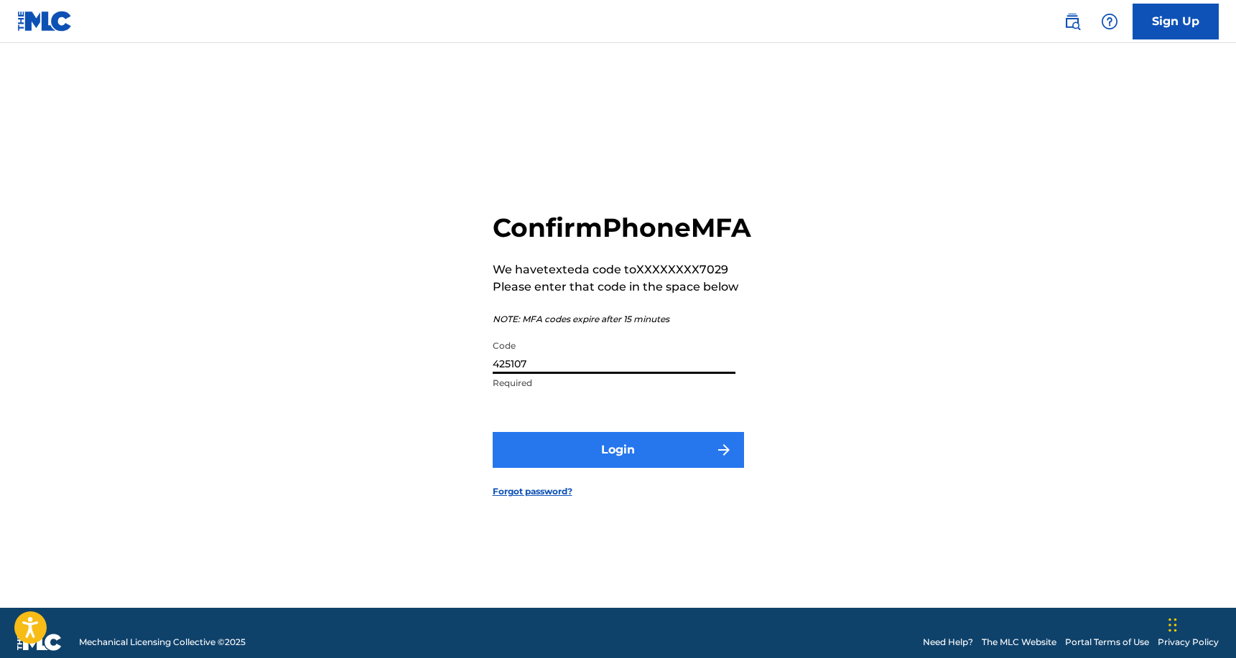
type input "425107"
click at [613, 450] on button "Login" at bounding box center [618, 450] width 251 height 36
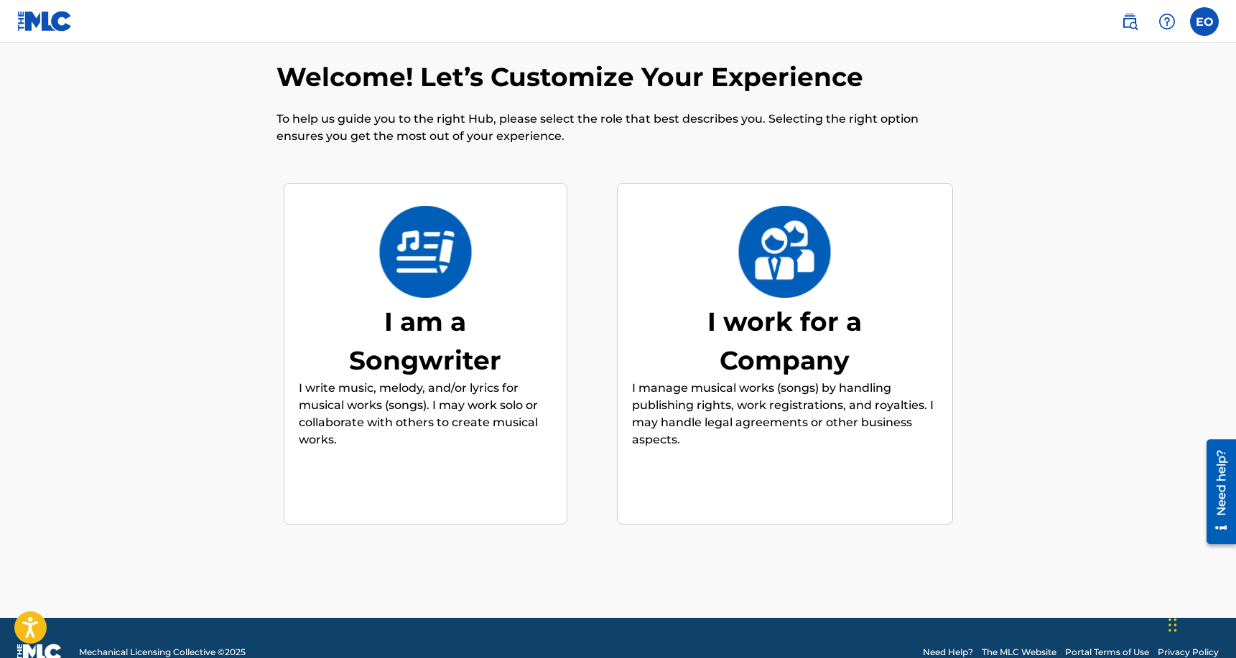
click at [453, 339] on div "I am a Songwriter" at bounding box center [424, 341] width 215 height 78
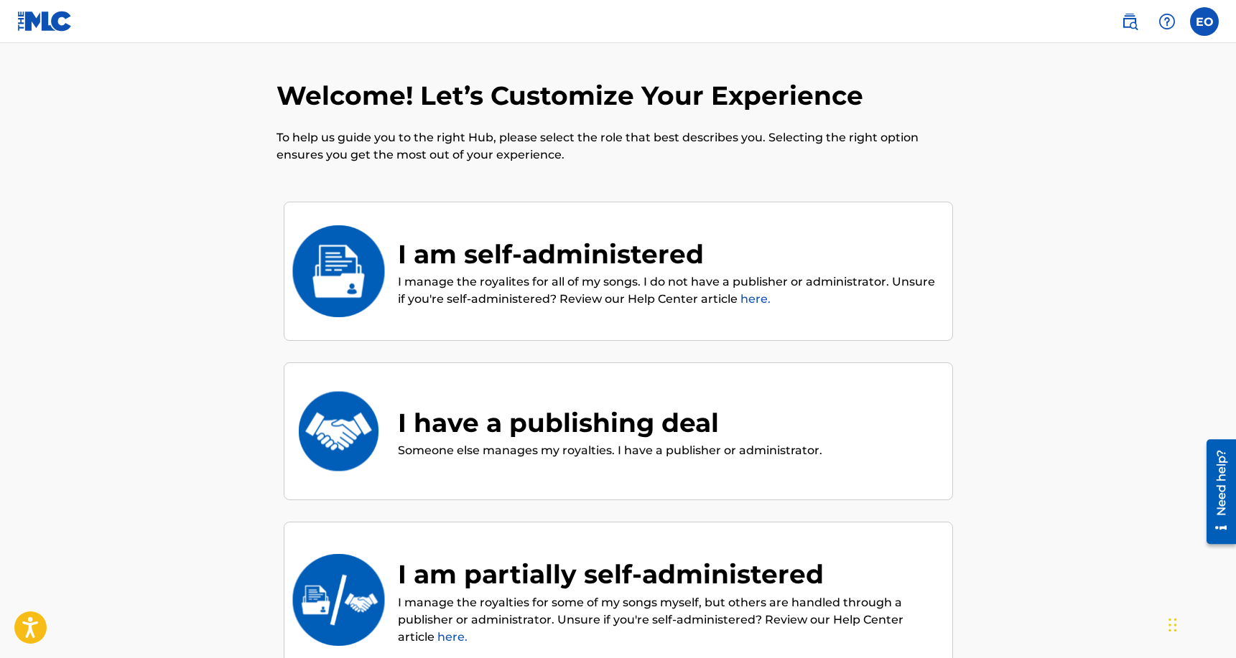
click at [485, 261] on div "I am self-administered" at bounding box center [668, 254] width 540 height 39
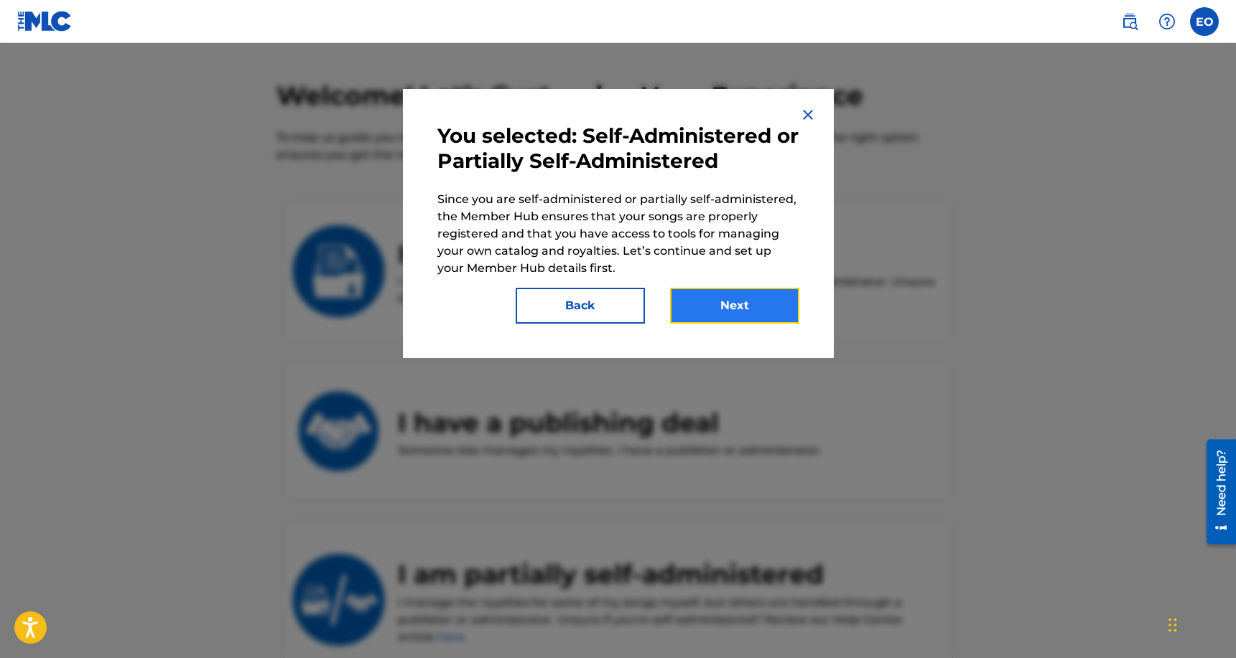
click at [725, 305] on button "Next" at bounding box center [734, 306] width 129 height 36
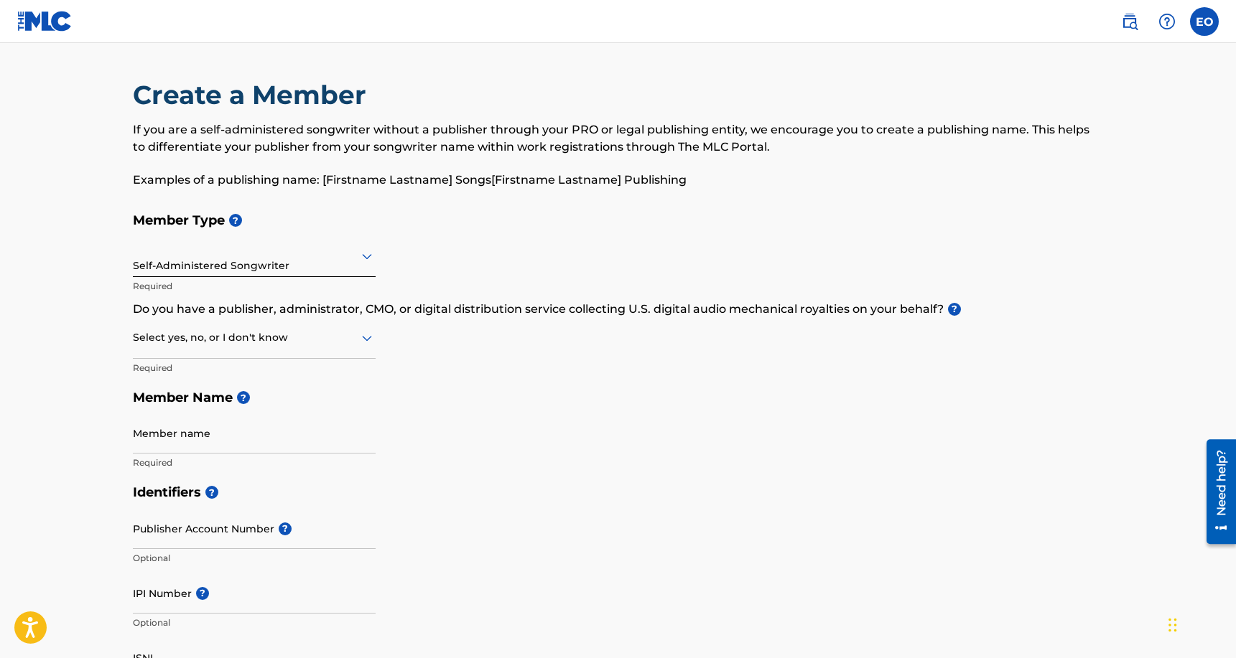
click at [279, 340] on div at bounding box center [254, 338] width 243 height 18
click at [256, 431] on div "I don't know" at bounding box center [254, 440] width 241 height 32
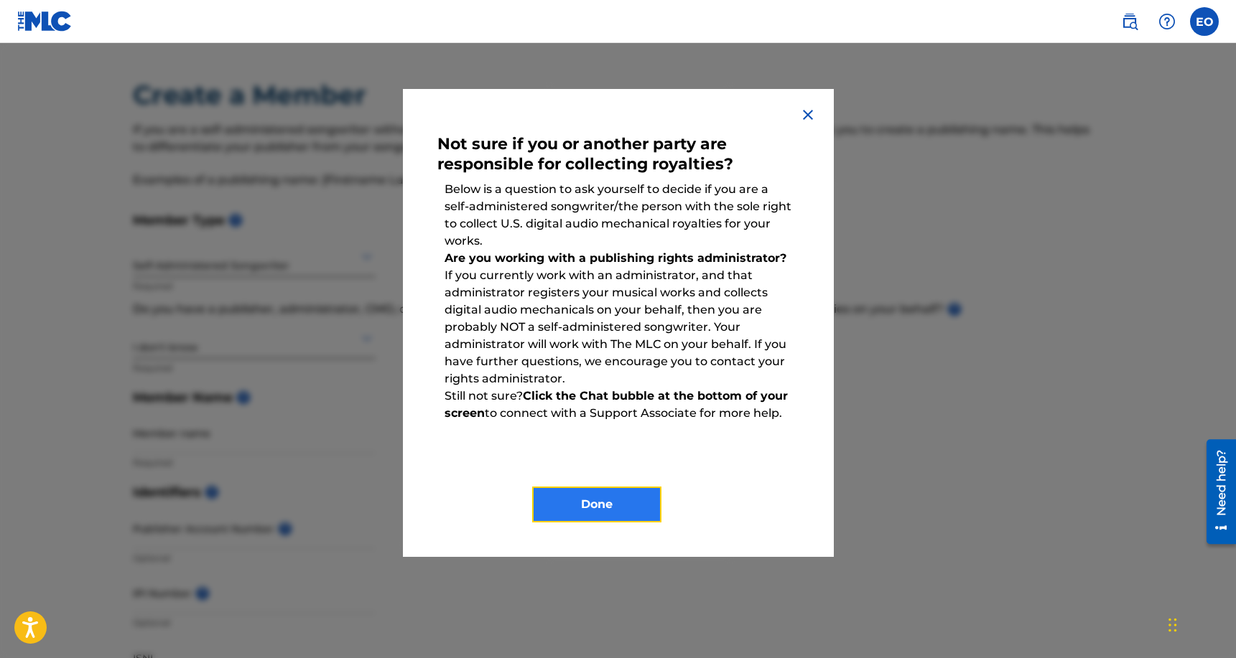
click at [590, 508] on button "Done" at bounding box center [596, 505] width 129 height 36
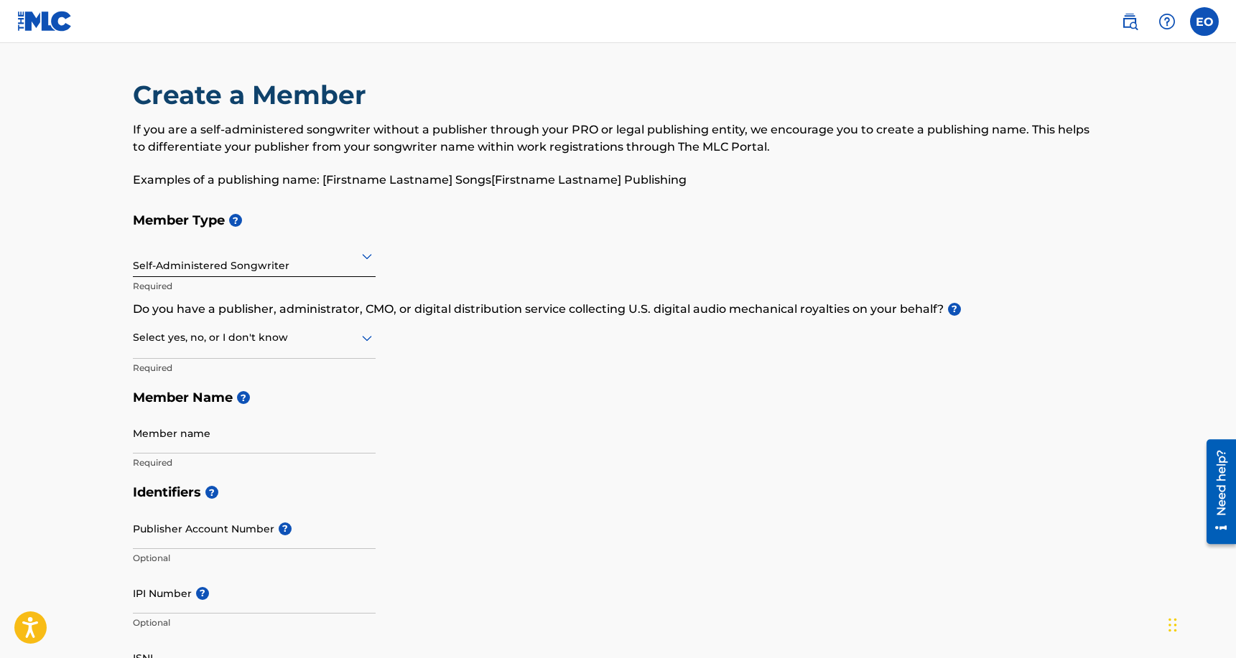
click at [239, 344] on div at bounding box center [254, 338] width 243 height 18
click at [210, 409] on div "No" at bounding box center [254, 407] width 241 height 32
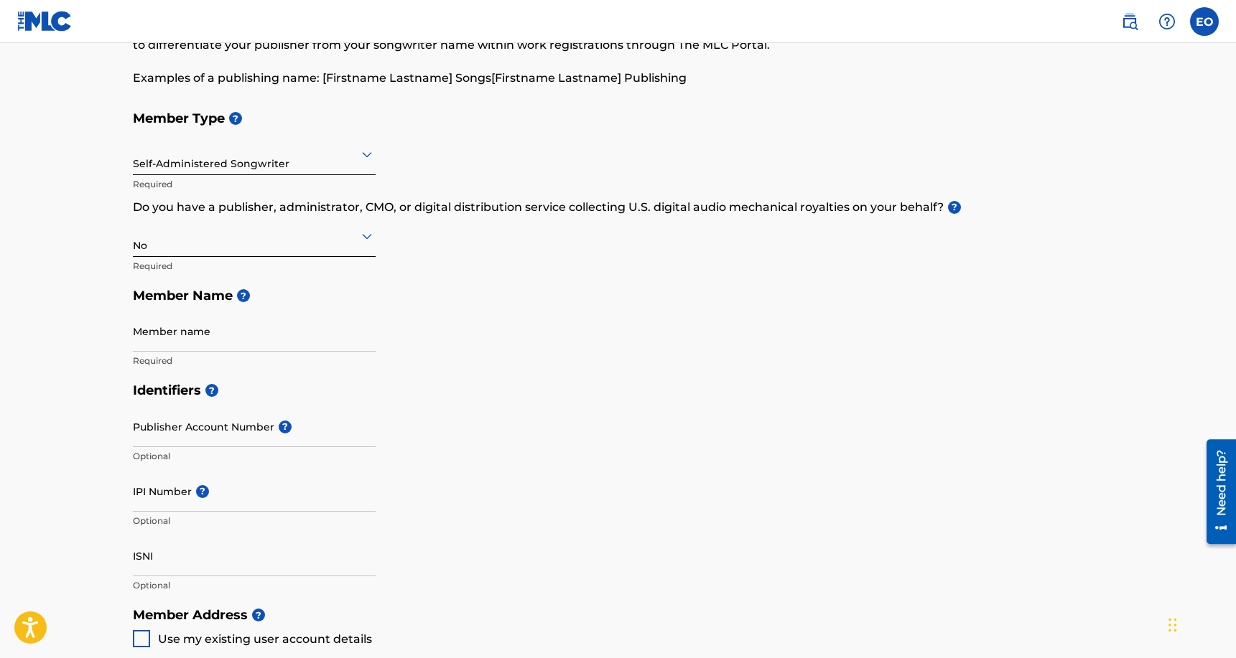
scroll to position [107, 0]
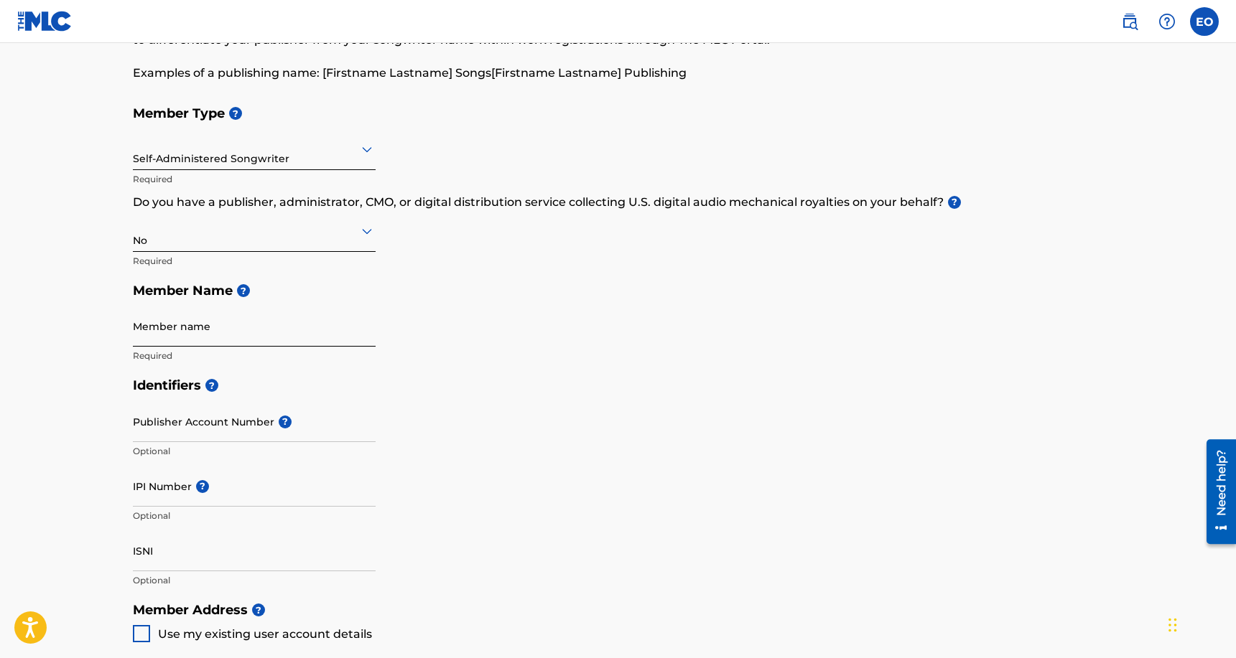
click at [198, 331] on input "Member name" at bounding box center [254, 326] width 243 height 41
type input "Ernest Osei-Bonsu Jr"
type input "[STREET_ADDRESS]"
type input "apt 201"
click at [192, 423] on input "Publisher Account Number ?" at bounding box center [254, 421] width 243 height 41
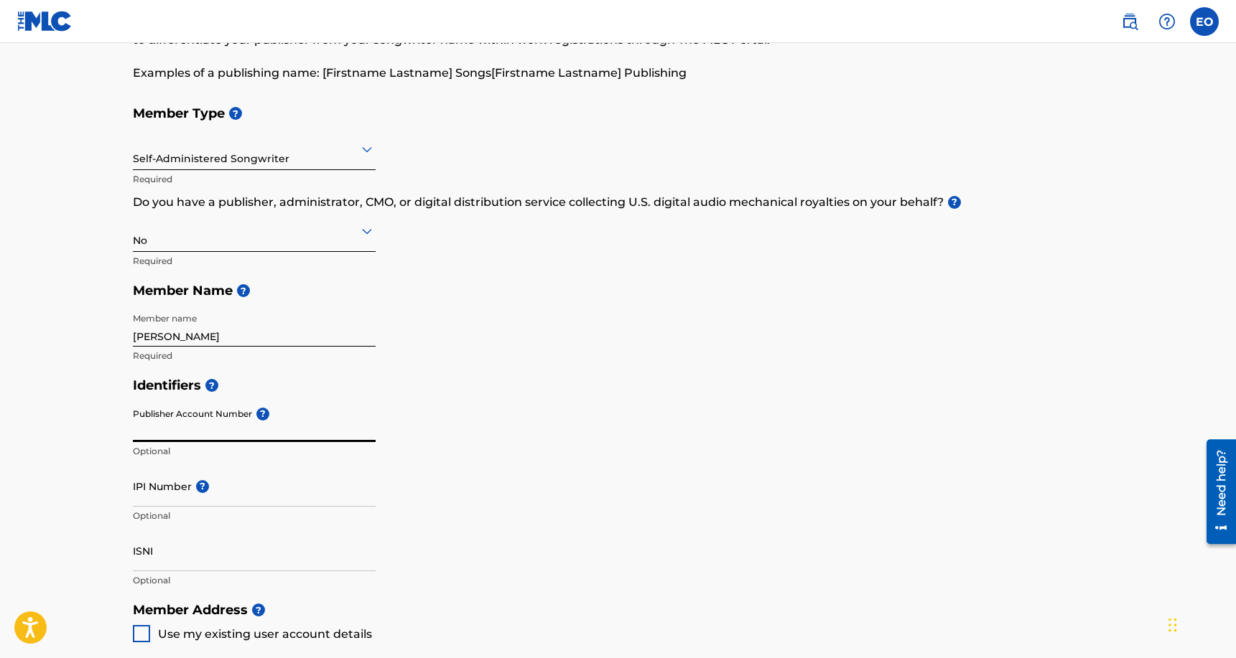
click at [307, 404] on input "Publisher Account Number ?" at bounding box center [254, 421] width 243 height 41
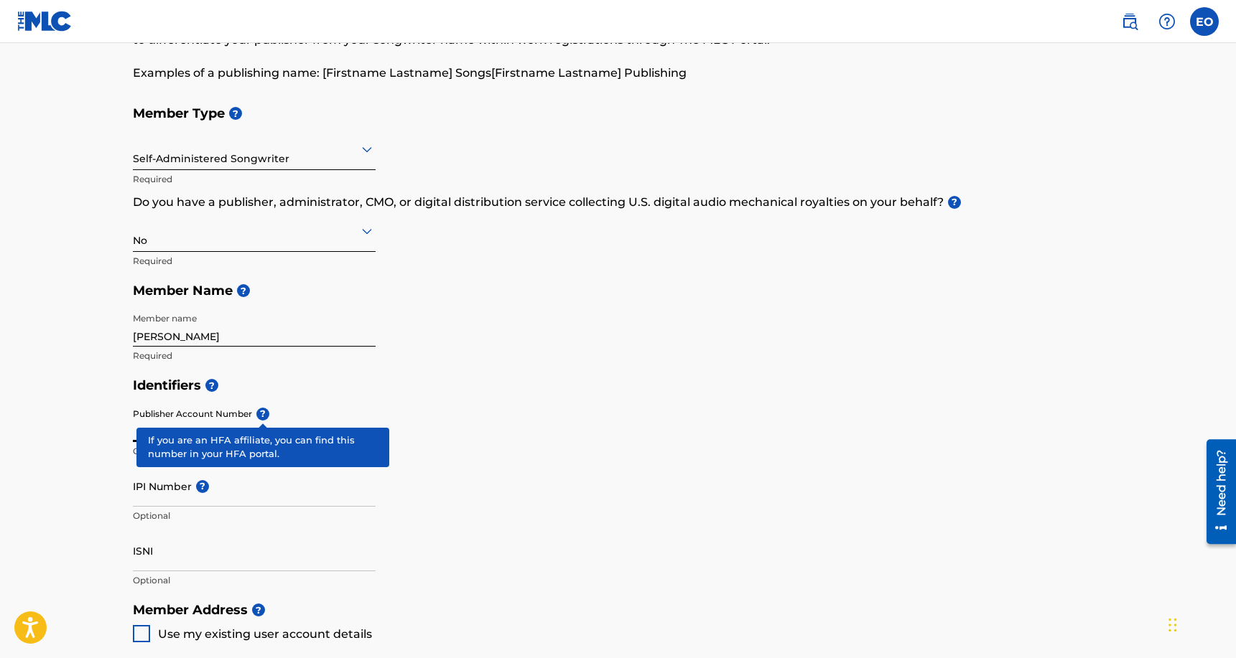
click at [244, 381] on h5 "Identifiers ?" at bounding box center [618, 386] width 971 height 31
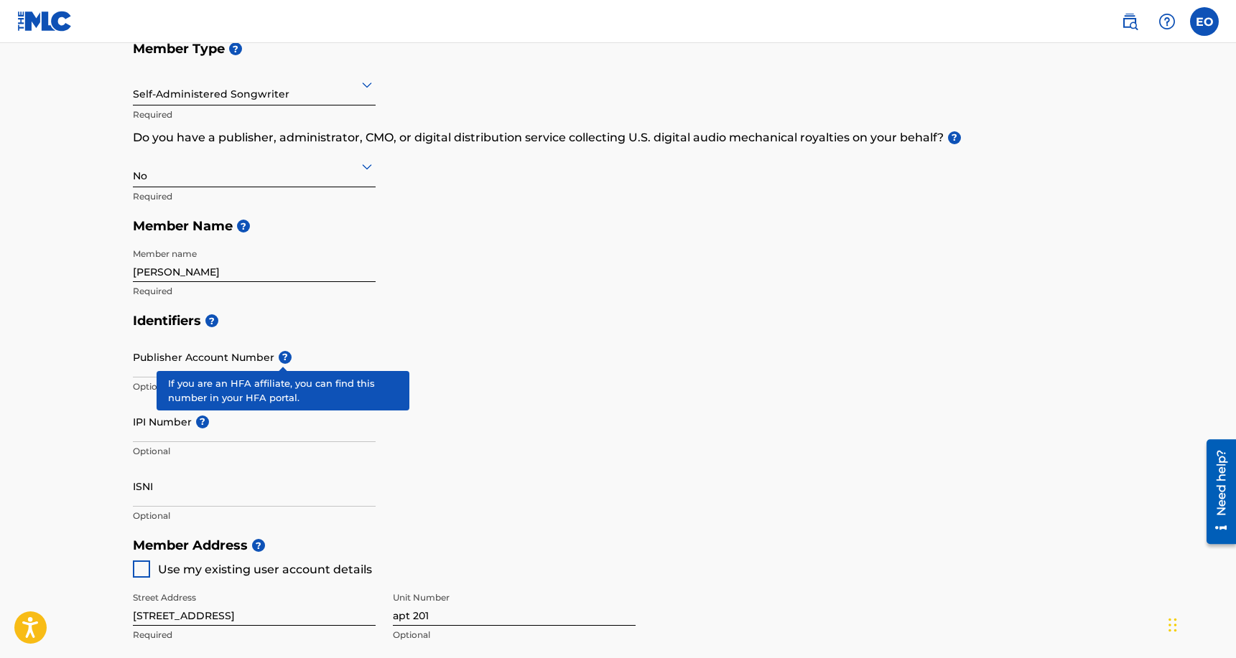
scroll to position [213, 0]
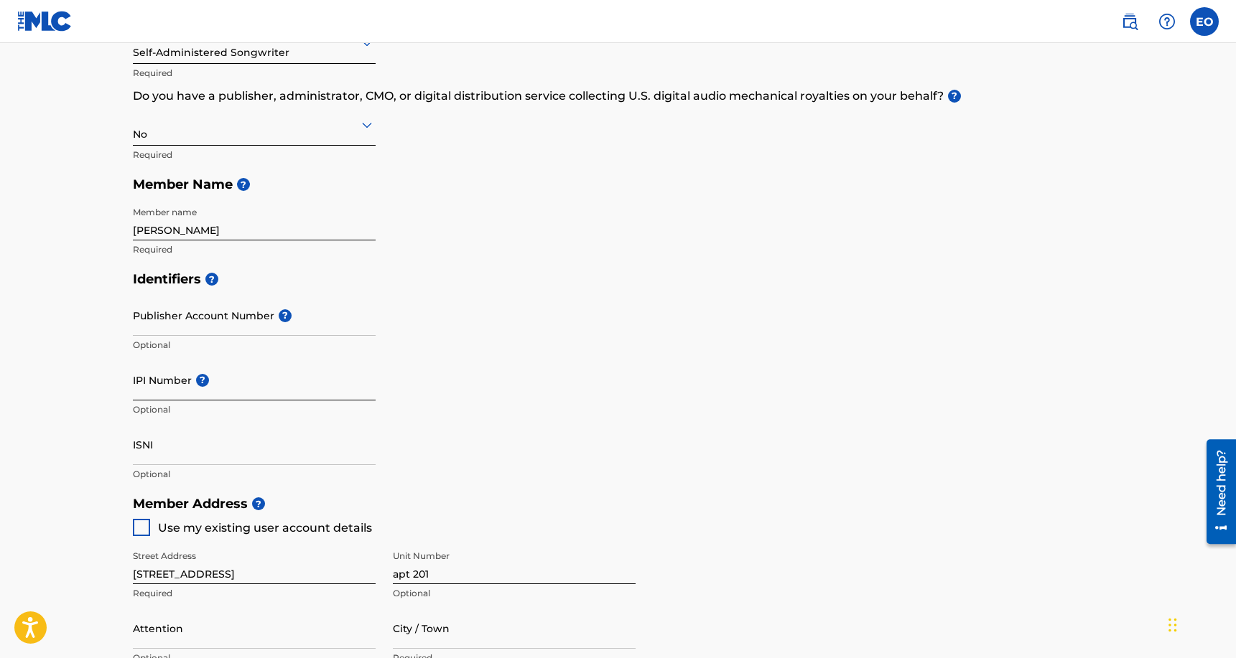
click at [224, 390] on input "IPI Number ?" at bounding box center [254, 380] width 243 height 41
click at [388, 369] on div "Identifiers ? Publisher Account Number ? Optional IPI Number ? Optional ISNI Op…" at bounding box center [618, 376] width 971 height 225
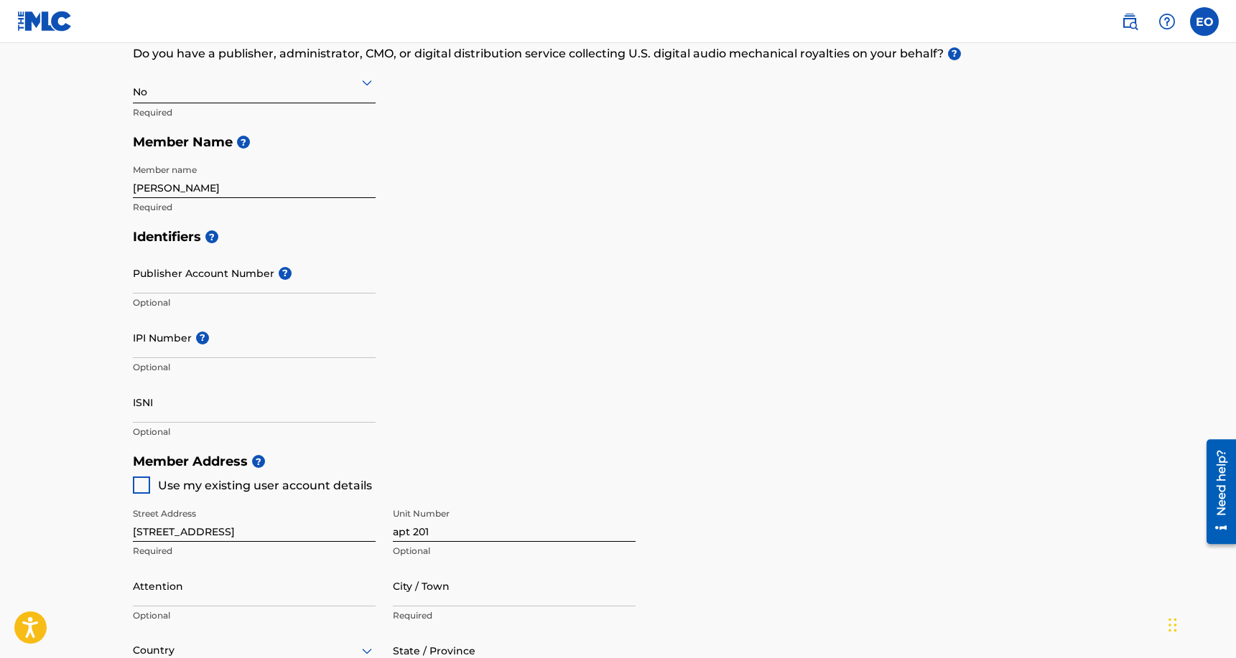
scroll to position [260, 0]
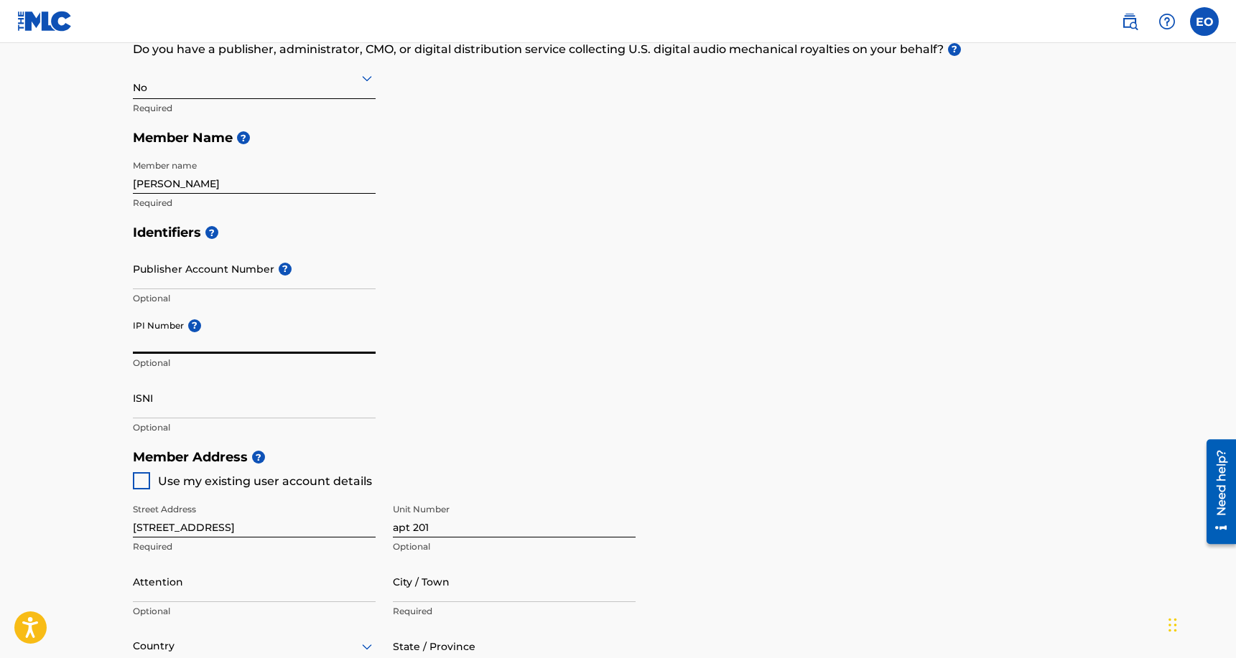
click at [205, 345] on input "IPI Number ?" at bounding box center [254, 333] width 243 height 41
paste input "01032424019"
type input "01032424019"
click at [438, 437] on div "Identifiers ? Publisher Account Number ? Optional IPI Number ? 01032424019 Opti…" at bounding box center [618, 330] width 971 height 225
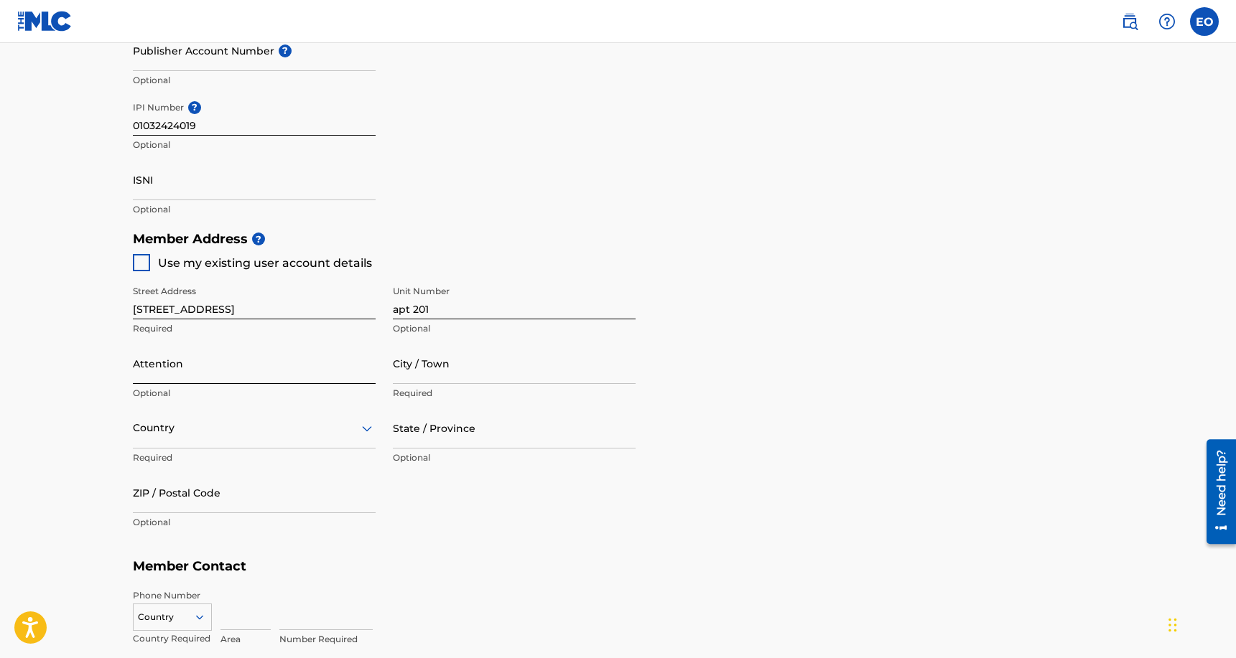
scroll to position [488, 0]
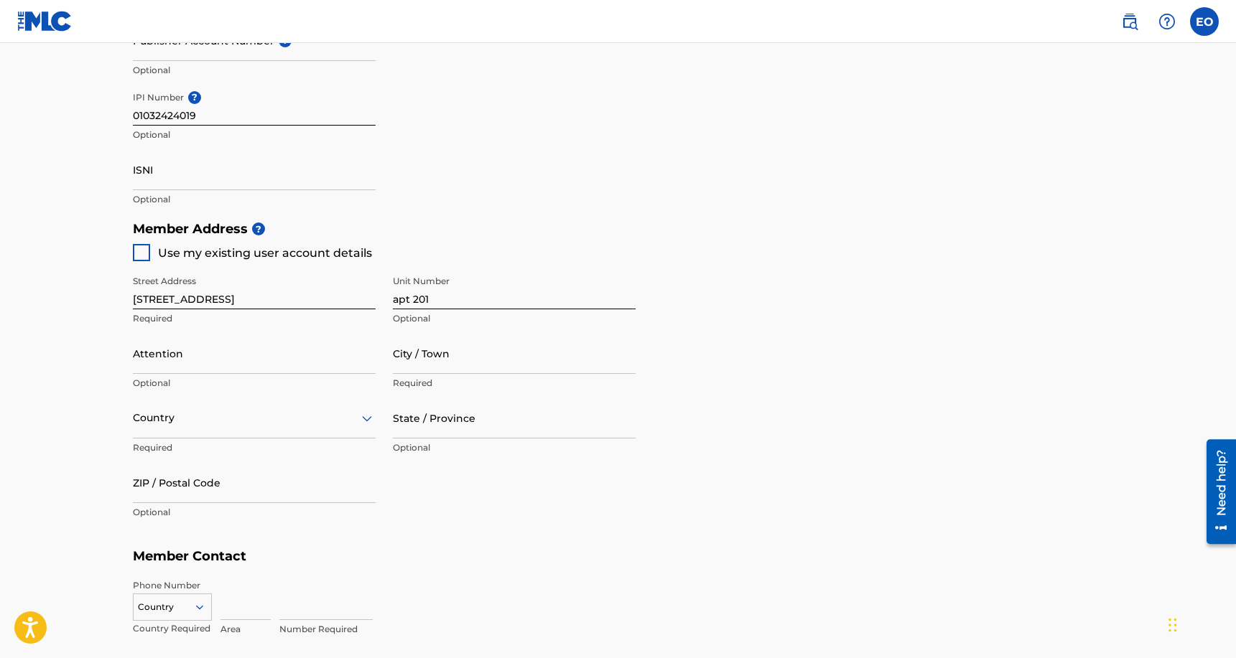
click at [416, 376] on div "City / Town Required" at bounding box center [514, 365] width 243 height 65
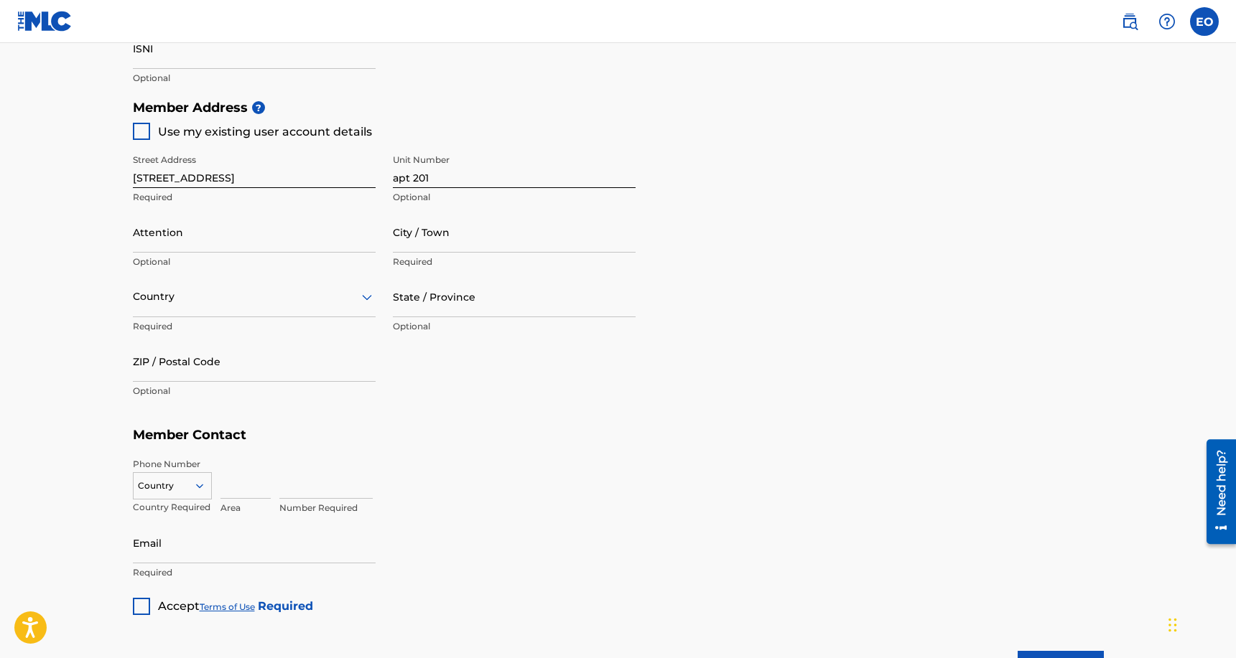
scroll to position [602, 0]
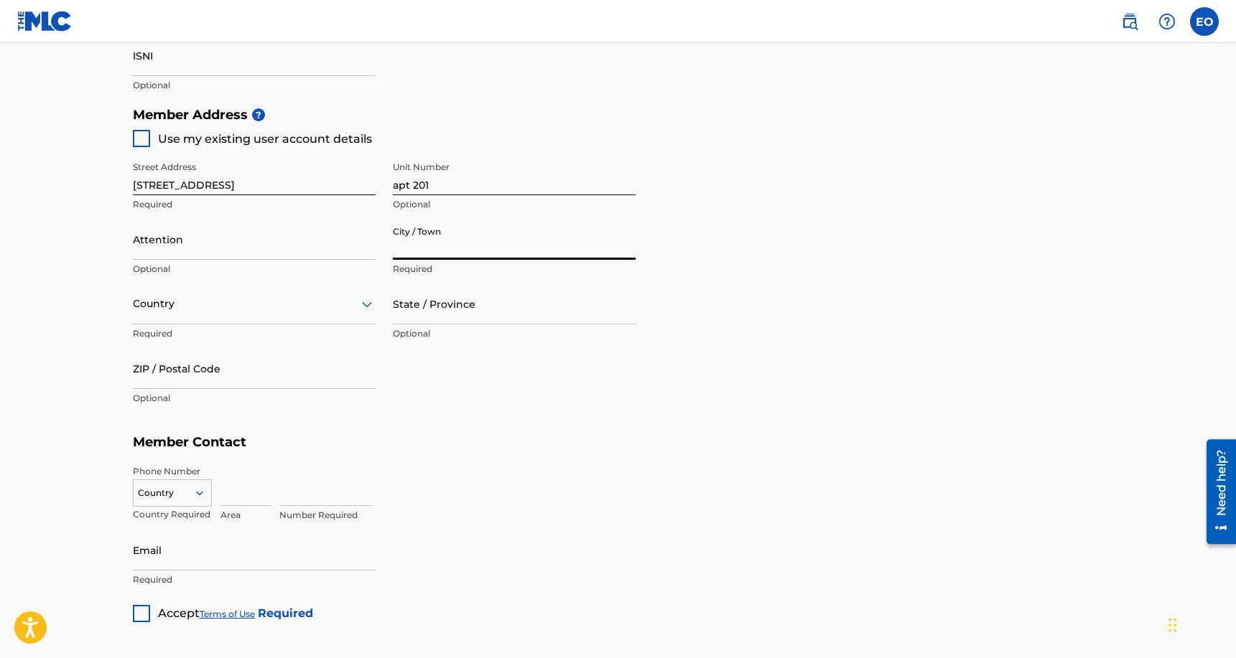
click at [425, 244] on input "City / Town" at bounding box center [514, 239] width 243 height 41
type input "Columbus"
type input "Ernest Bonsu Jr"
type input "[GEOGRAPHIC_DATA]"
type input "OH"
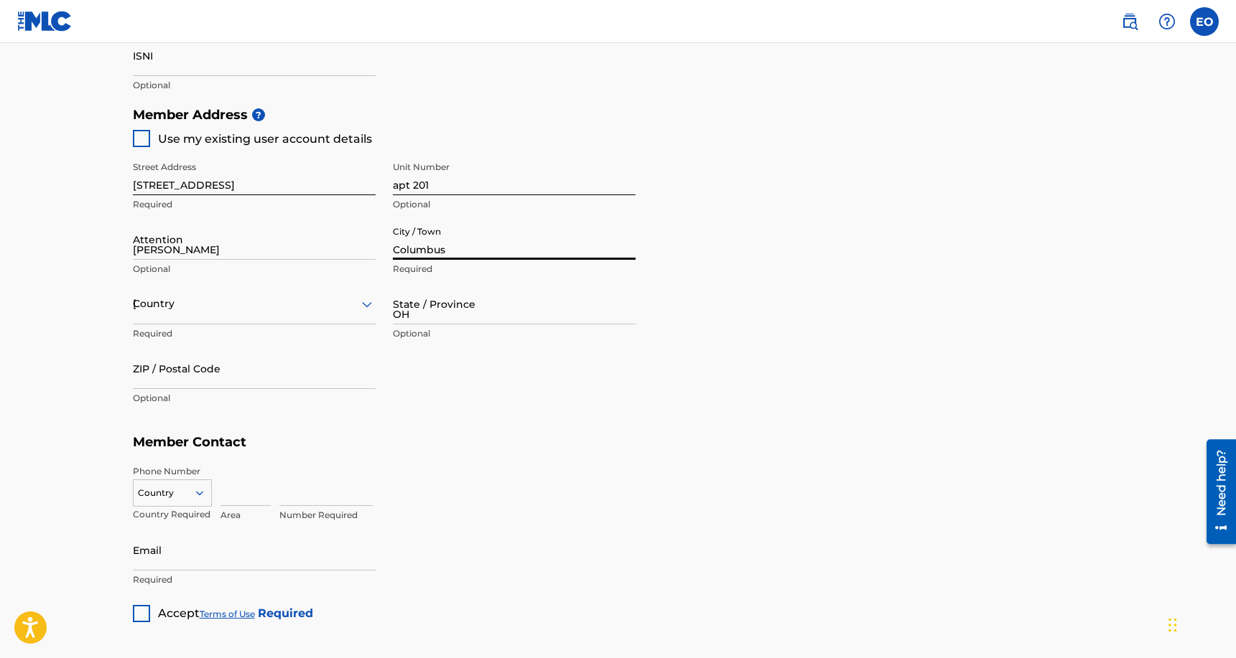
type input "43219"
type input "1"
type input "614"
type input "5987029"
type input "Bonsu623@gmail.com"
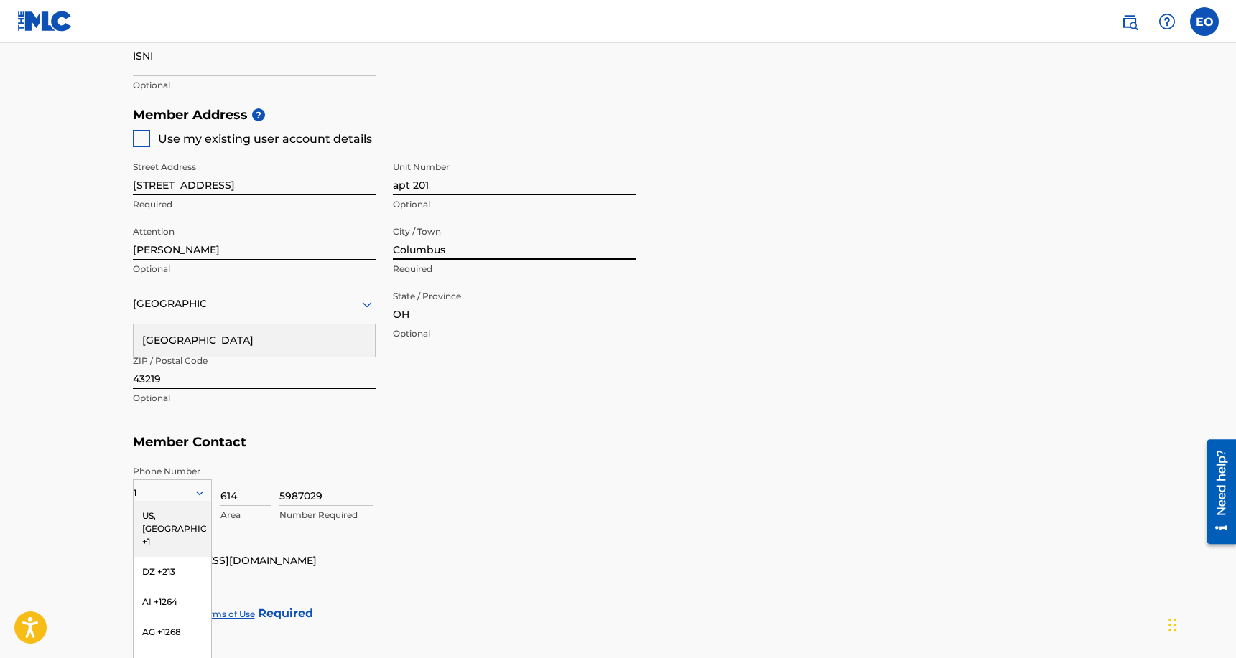
scroll to position [661, 0]
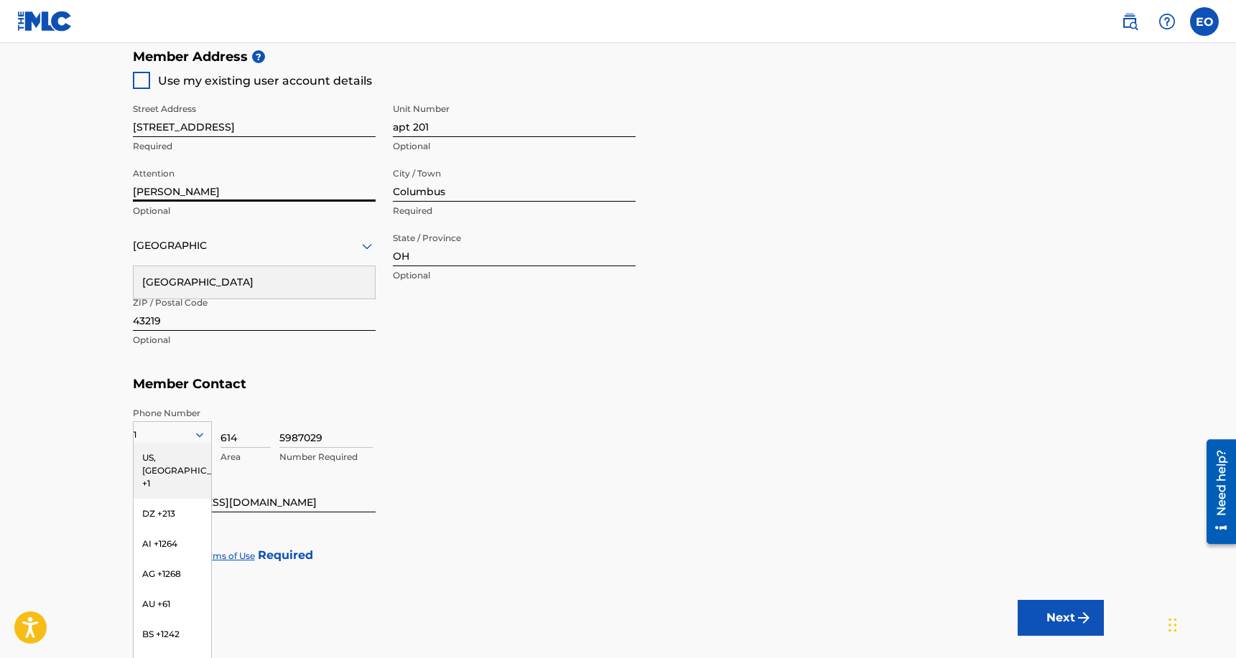
click at [243, 185] on input "Ernest Bonsu Jr" at bounding box center [254, 181] width 243 height 41
click at [415, 387] on h5 "Member Contact" at bounding box center [618, 384] width 971 height 31
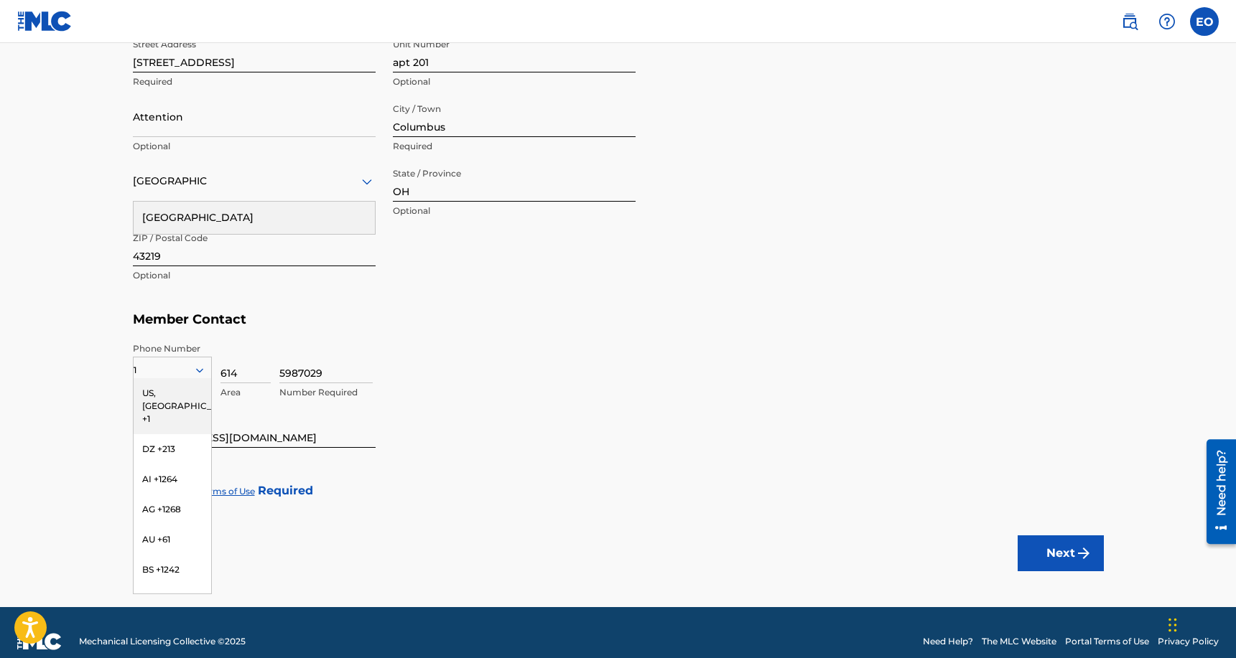
scroll to position [731, 0]
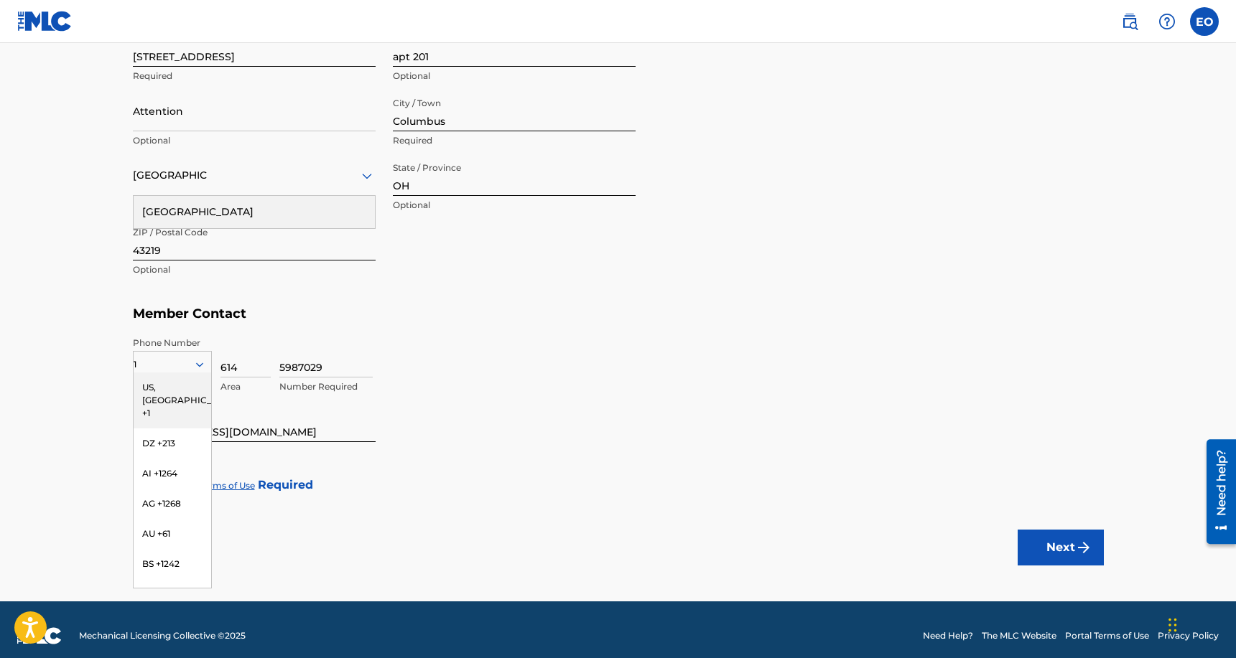
click at [157, 391] on div "US, [GEOGRAPHIC_DATA] +1" at bounding box center [173, 401] width 78 height 56
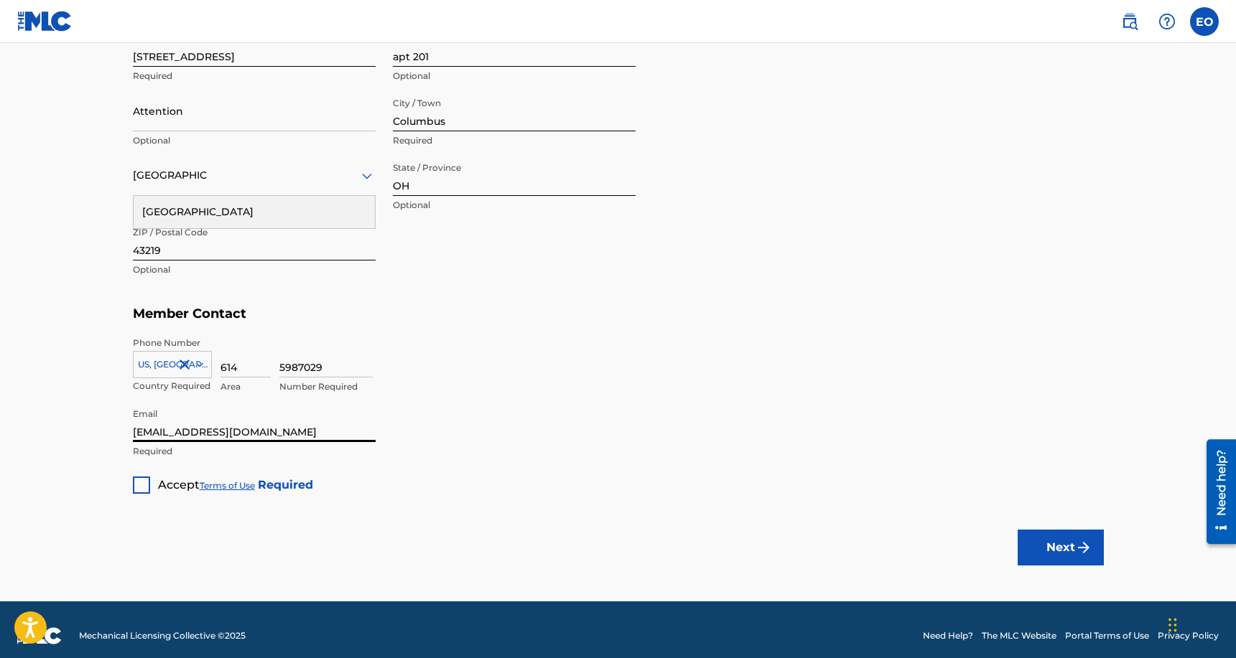
drag, startPoint x: 271, startPoint y: 436, endPoint x: 155, endPoint y: 437, distance: 116.3
click at [155, 437] on input "Bonsu623@gmail.com" at bounding box center [254, 421] width 243 height 41
type input "[EMAIL_ADDRESS][DOMAIN_NAME]"
click at [161, 486] on span "Accept" at bounding box center [179, 485] width 42 height 14
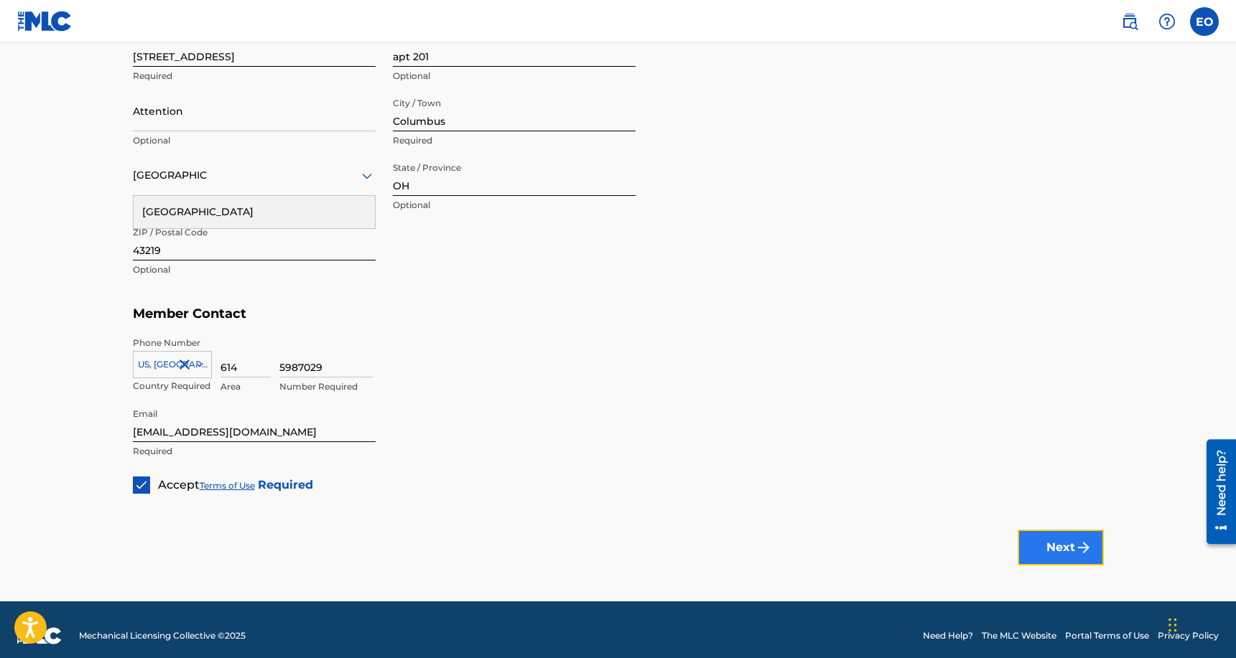
click at [1061, 553] on button "Next" at bounding box center [1061, 548] width 86 height 36
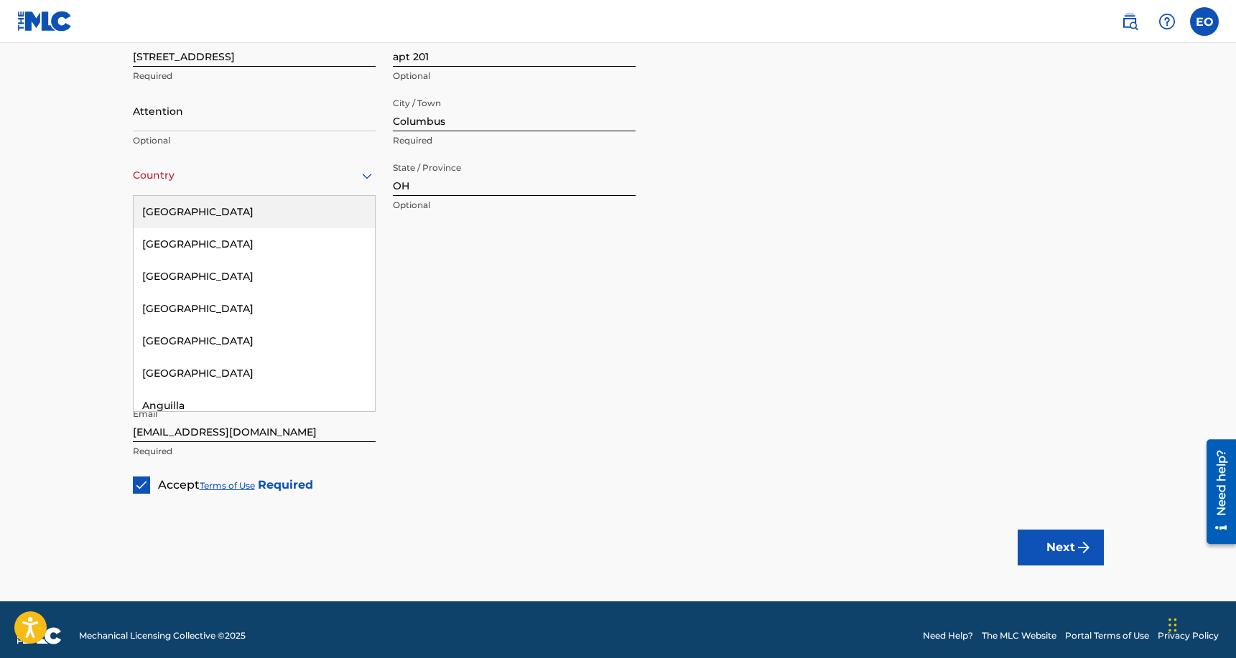
click at [312, 180] on div at bounding box center [254, 176] width 243 height 18
click at [300, 208] on div "[GEOGRAPHIC_DATA]" at bounding box center [254, 212] width 241 height 32
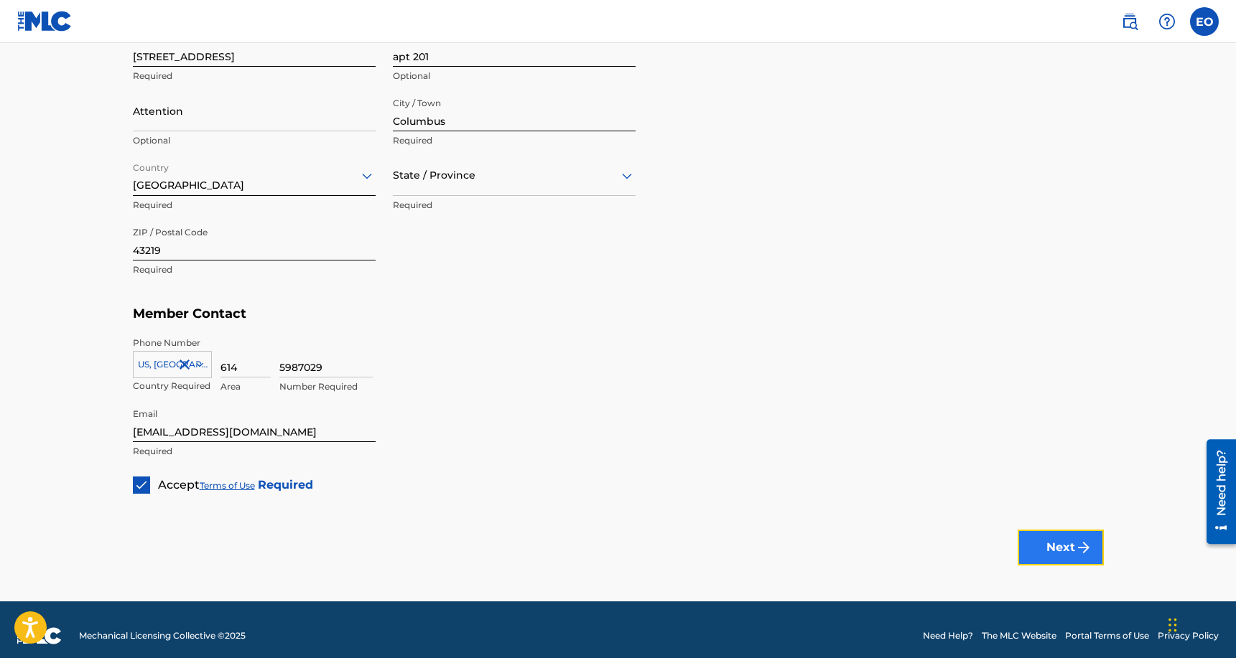
click at [1061, 538] on button "Next" at bounding box center [1061, 548] width 86 height 36
click at [547, 182] on div at bounding box center [514, 176] width 243 height 18
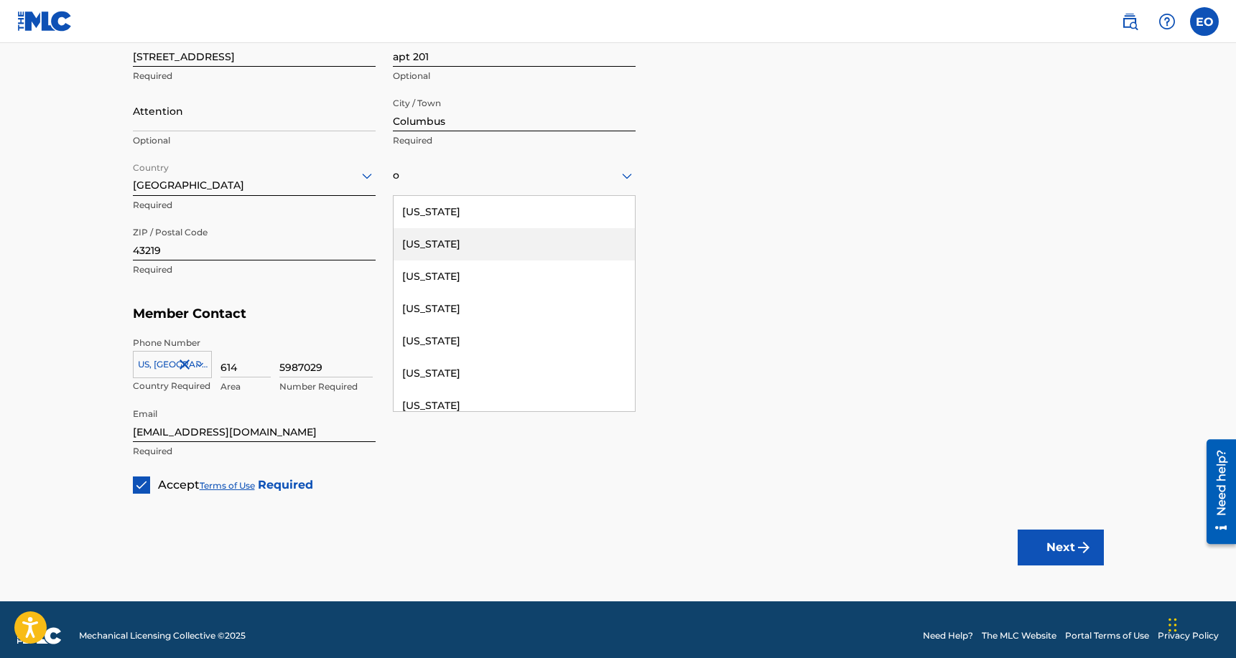
type input "o"
click at [711, 234] on div "Member Address ? Use my existing user account details Street Address 78 E chest…" at bounding box center [618, 135] width 971 height 328
click at [503, 178] on div at bounding box center [514, 176] width 243 height 18
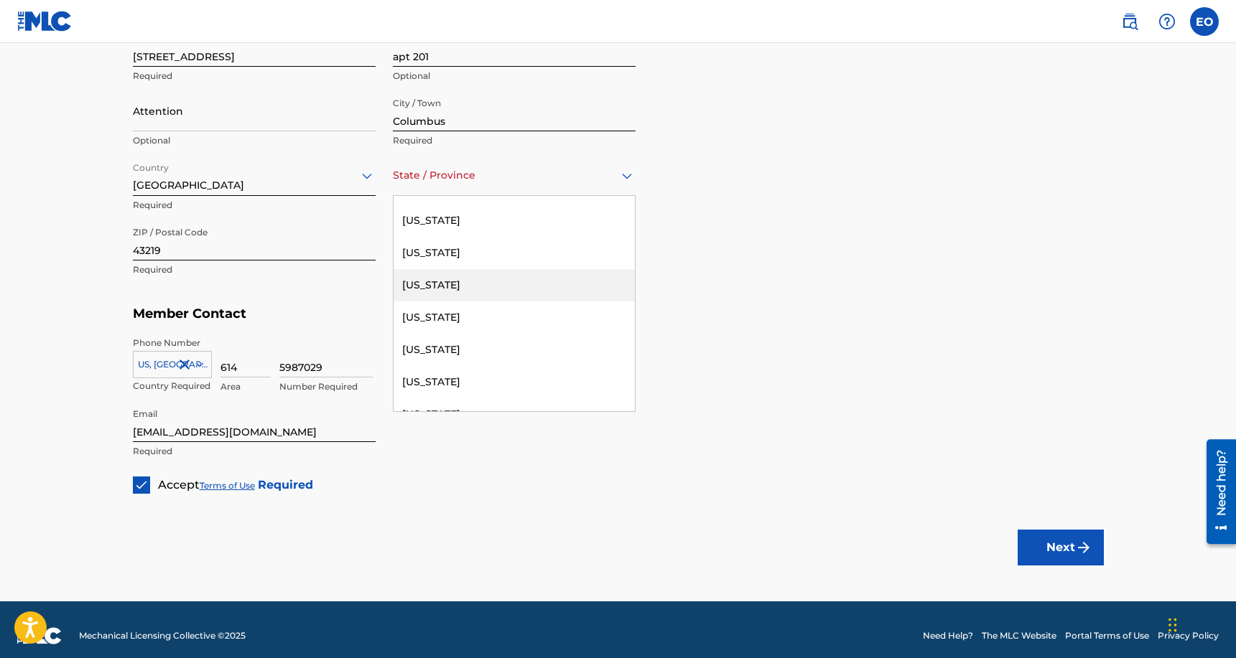
scroll to position [1198, 0]
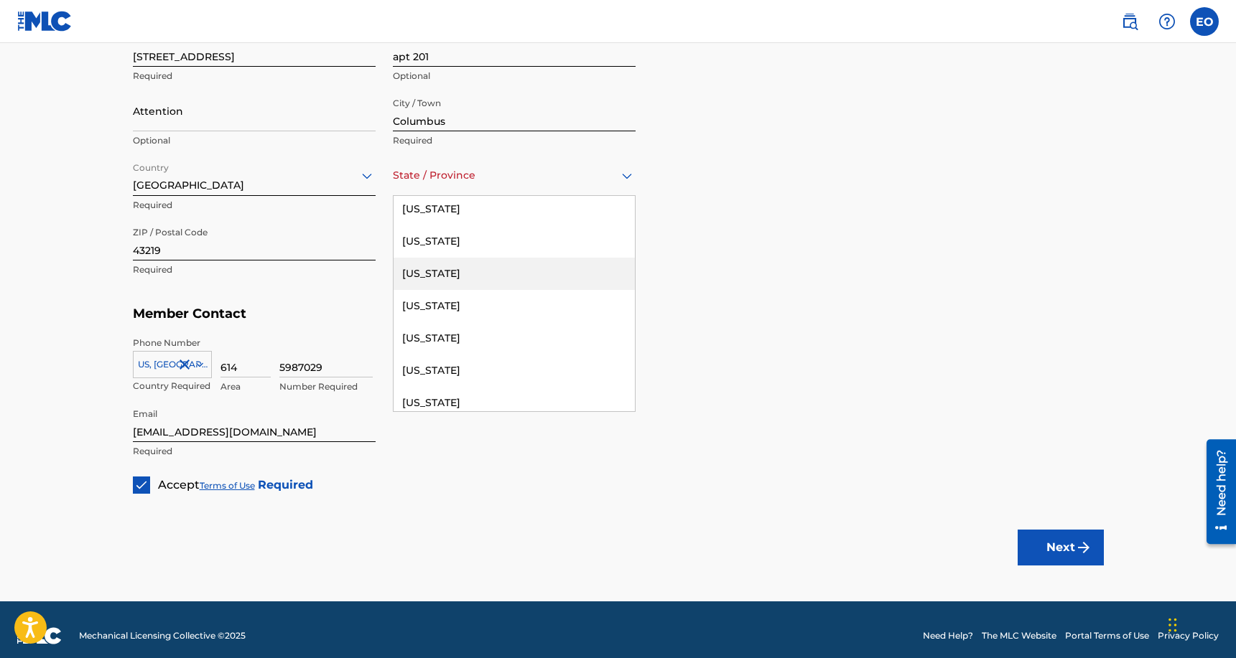
click at [495, 243] on div "[US_STATE]" at bounding box center [514, 241] width 241 height 32
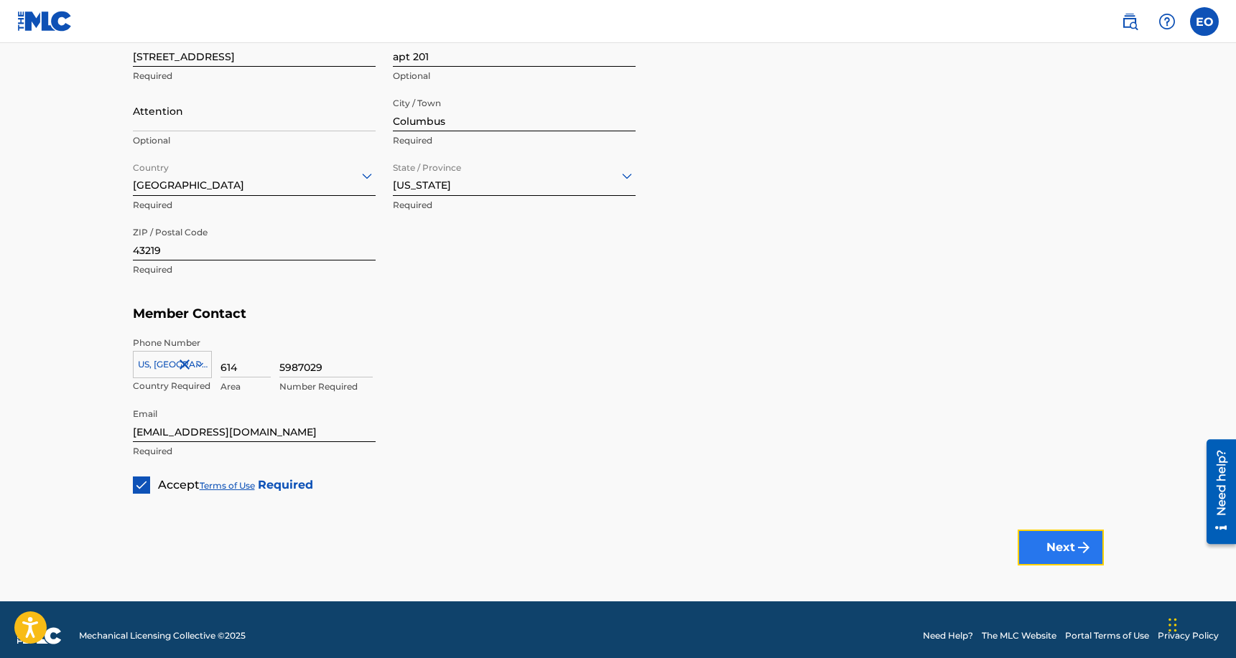
click at [1061, 551] on button "Next" at bounding box center [1061, 548] width 86 height 36
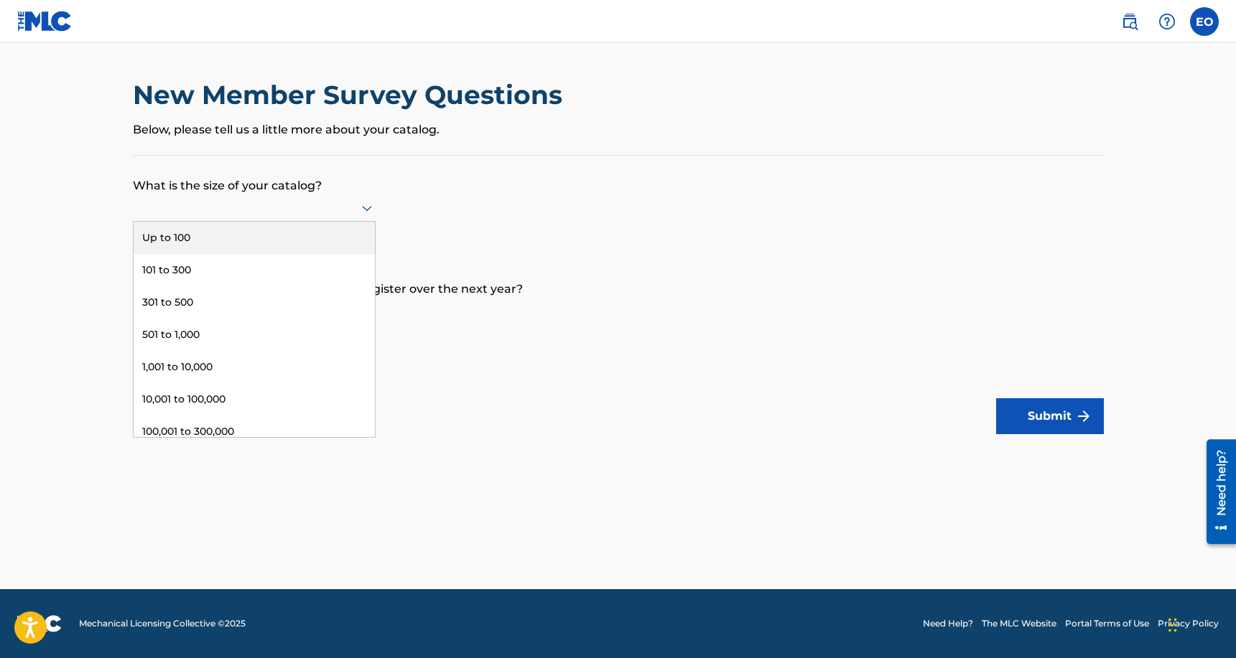
click at [322, 205] on div at bounding box center [254, 208] width 243 height 18
click at [273, 236] on div "Up to 100" at bounding box center [254, 238] width 241 height 32
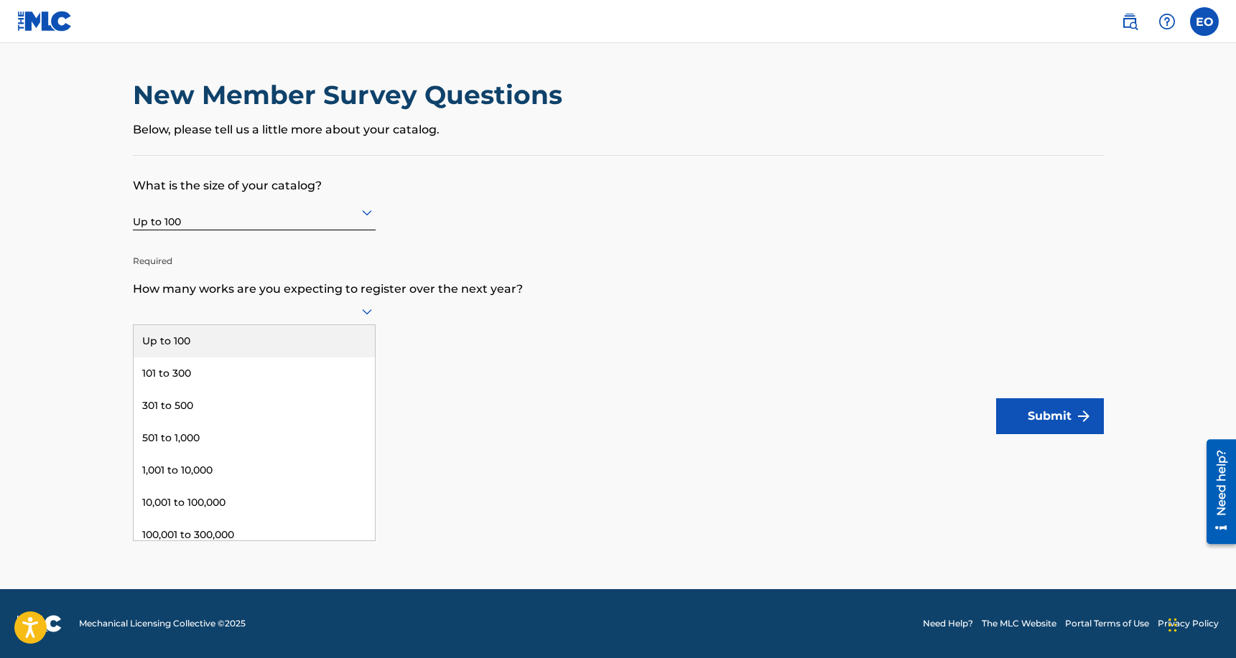
click at [359, 309] on icon at bounding box center [366, 311] width 17 height 17
click at [309, 340] on div "Up to 100" at bounding box center [254, 341] width 241 height 32
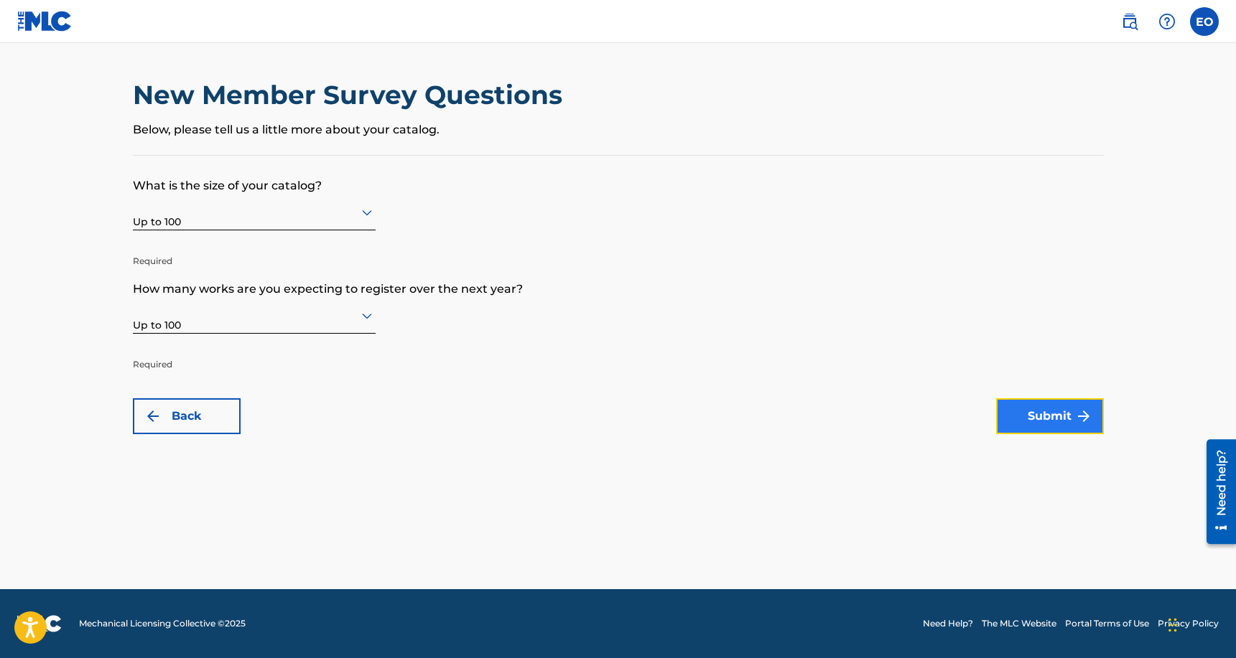
click at [1020, 416] on button "Submit" at bounding box center [1050, 417] width 108 height 36
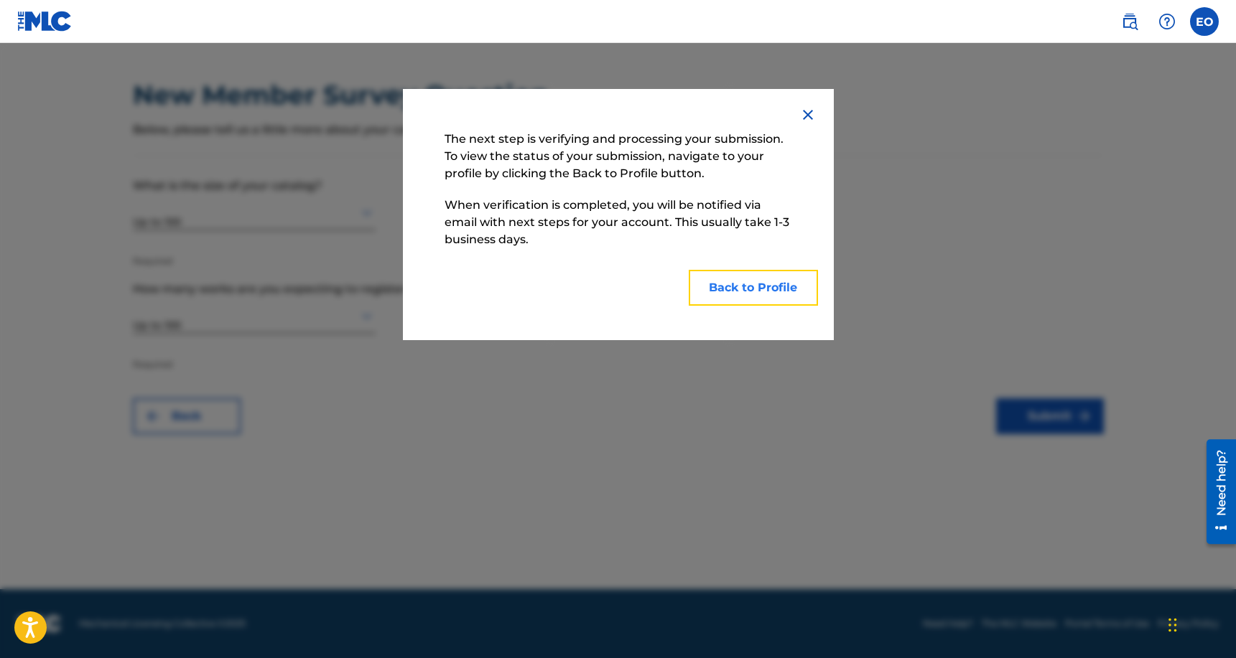
click at [737, 292] on button "Back to Profile" at bounding box center [753, 288] width 129 height 36
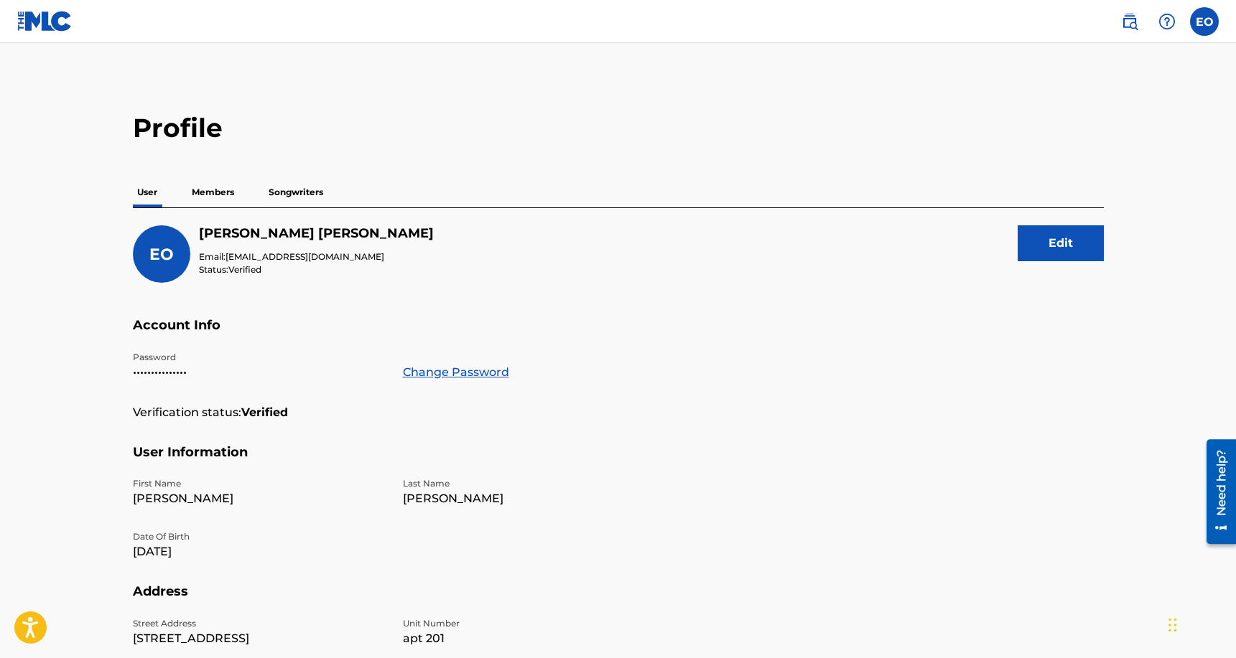
click at [222, 201] on p "Members" at bounding box center [212, 192] width 51 height 30
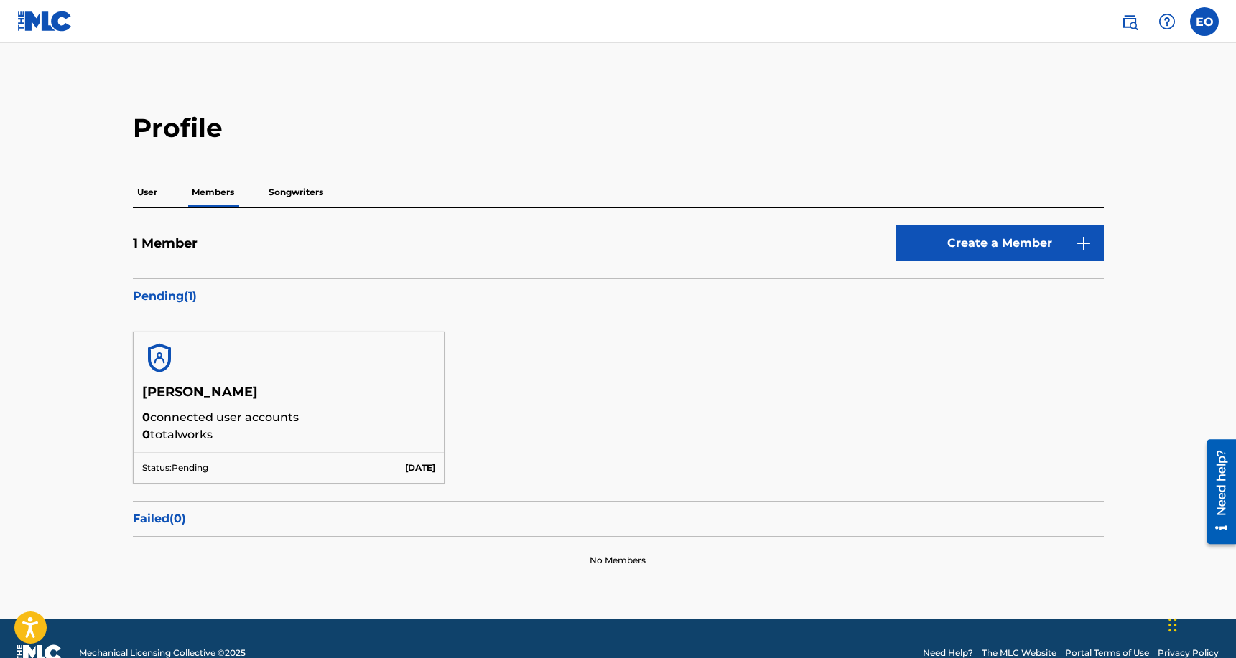
click at [280, 193] on p "Songwriters" at bounding box center [295, 192] width 63 height 30
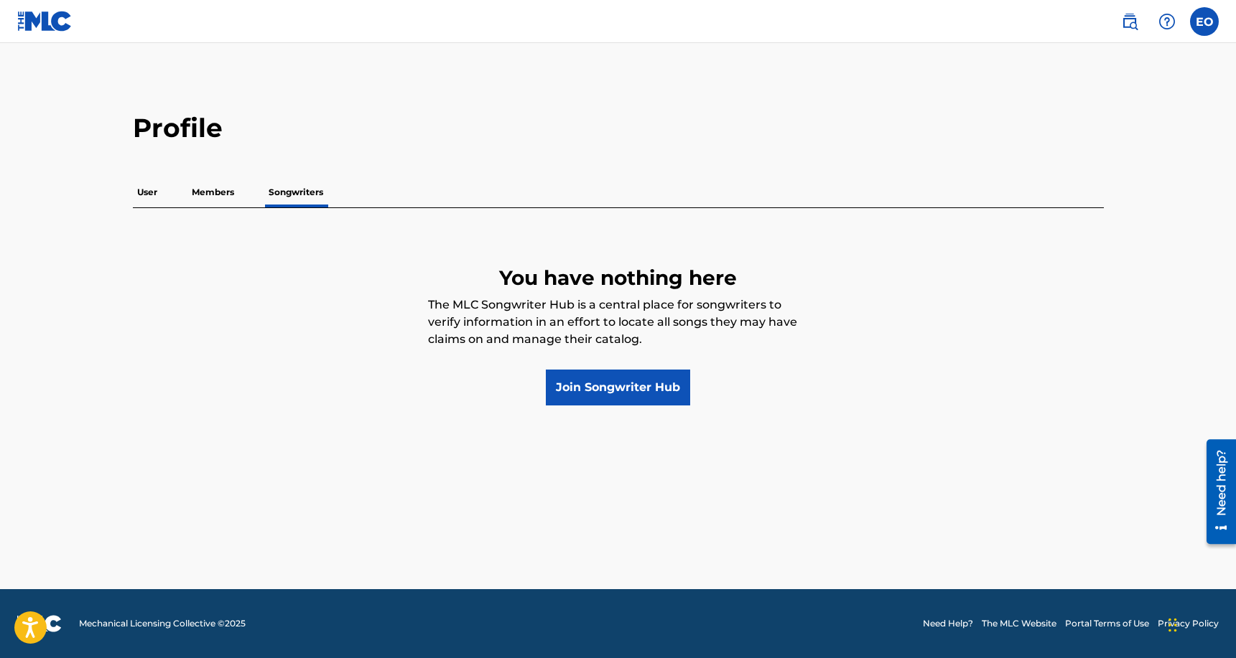
click at [225, 194] on p "Members" at bounding box center [212, 192] width 51 height 30
